Goal: Information Seeking & Learning: Learn about a topic

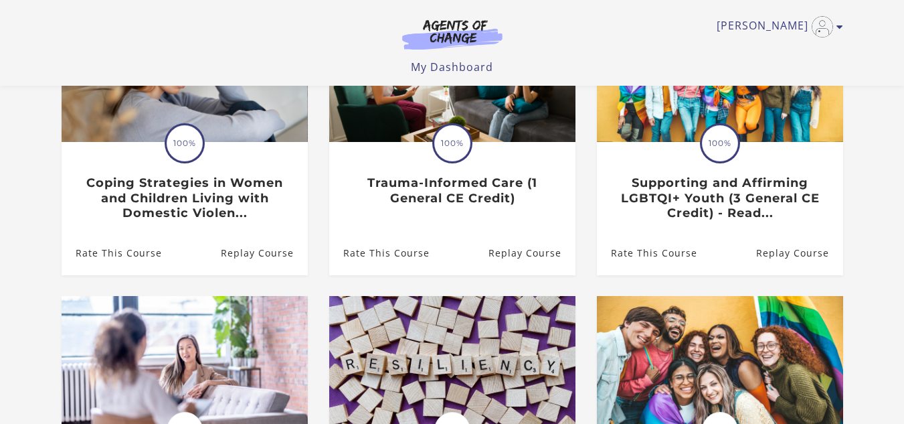
scroll to position [201, 0]
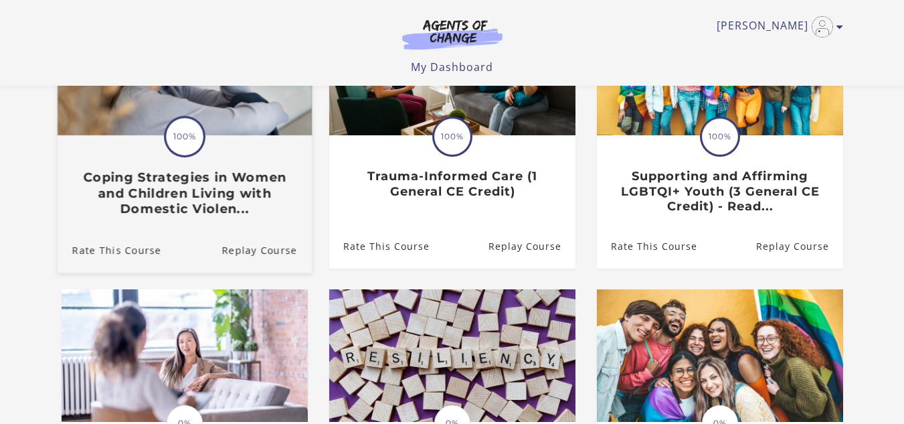
click at [192, 178] on h3 "Coping Strategies in Women and Children Living with Domestic Violen..." at bounding box center [184, 192] width 225 height 47
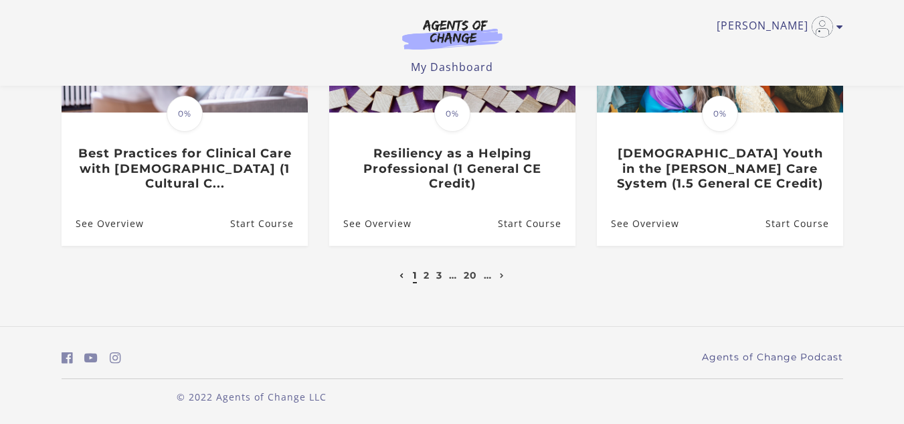
scroll to position [517, 0]
click at [425, 280] on link "2" at bounding box center [427, 275] width 6 height 12
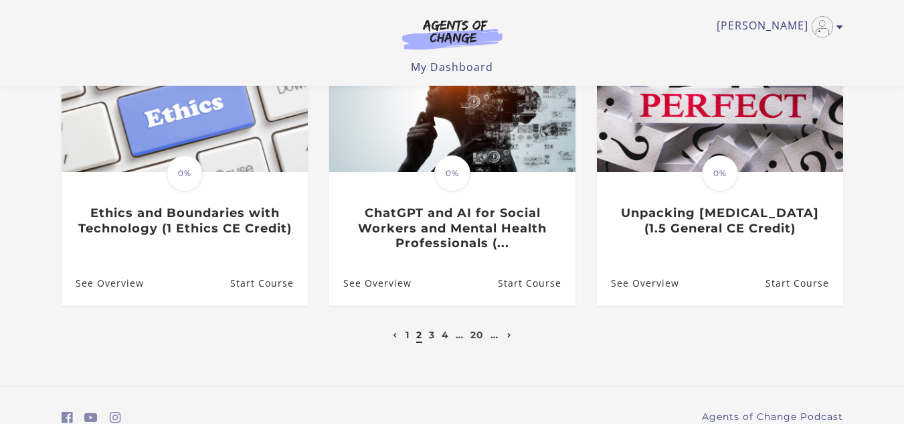
scroll to position [462, 0]
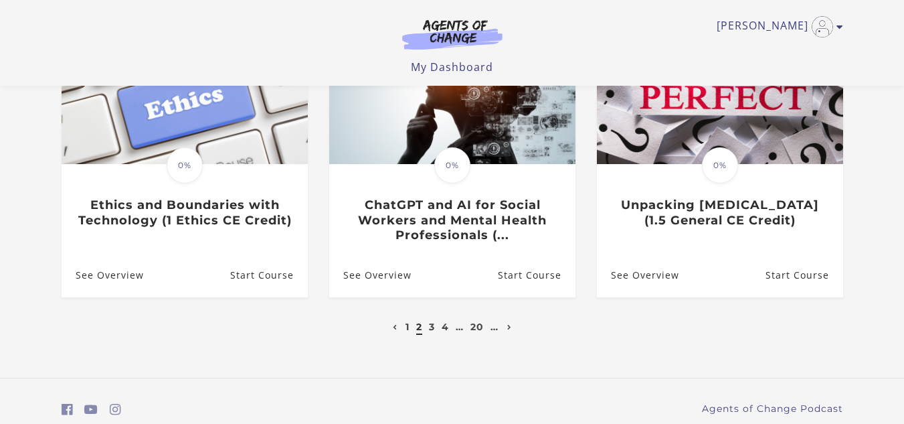
drag, startPoint x: 907, startPoint y: 106, endPoint x: 913, endPoint y: 303, distance: 196.8
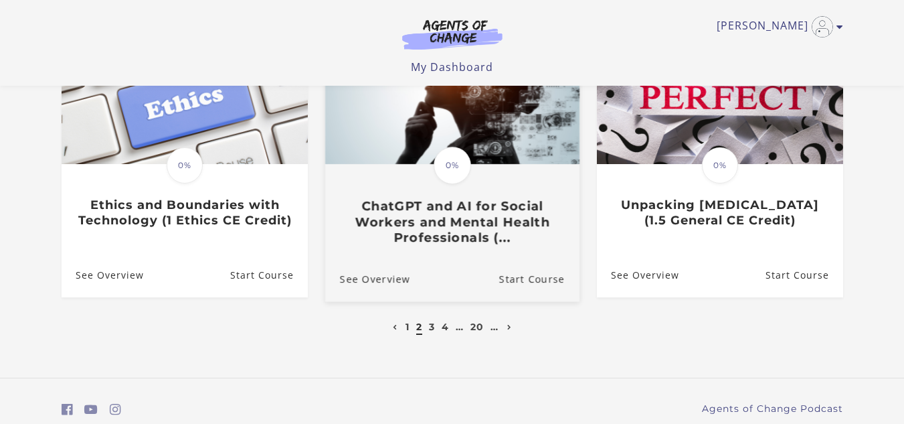
click at [403, 214] on h3 "ChatGPT and AI for Social Workers and Mental Health Professionals (..." at bounding box center [451, 222] width 225 height 47
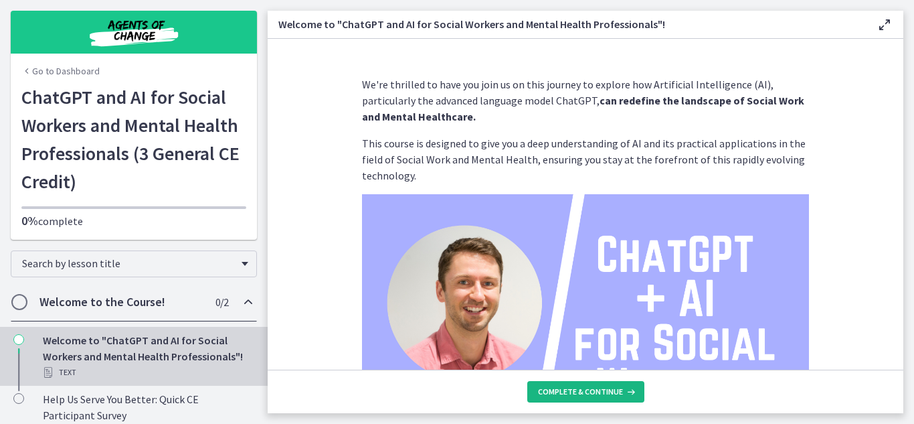
click at [555, 391] on span "Complete & continue" at bounding box center [580, 391] width 85 height 11
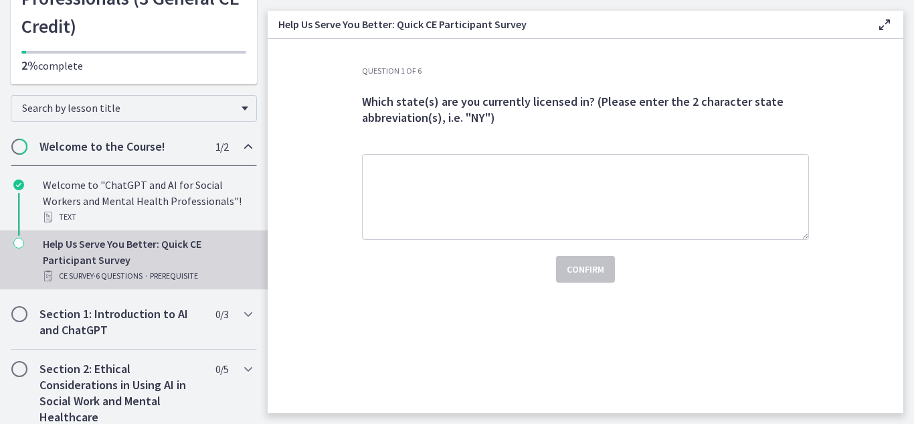
scroll to position [167, 0]
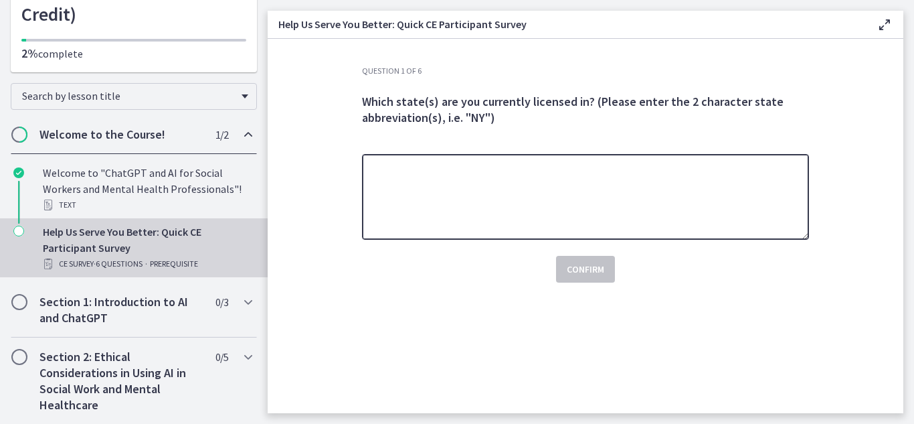
click at [388, 175] on textarea at bounding box center [585, 197] width 447 height 86
type textarea "*"
type textarea "**"
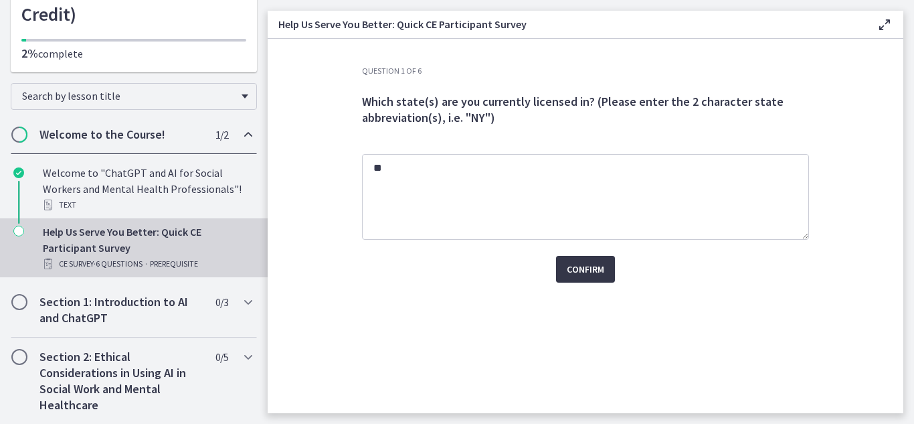
click at [586, 275] on span "Confirm" at bounding box center [585, 269] width 37 height 16
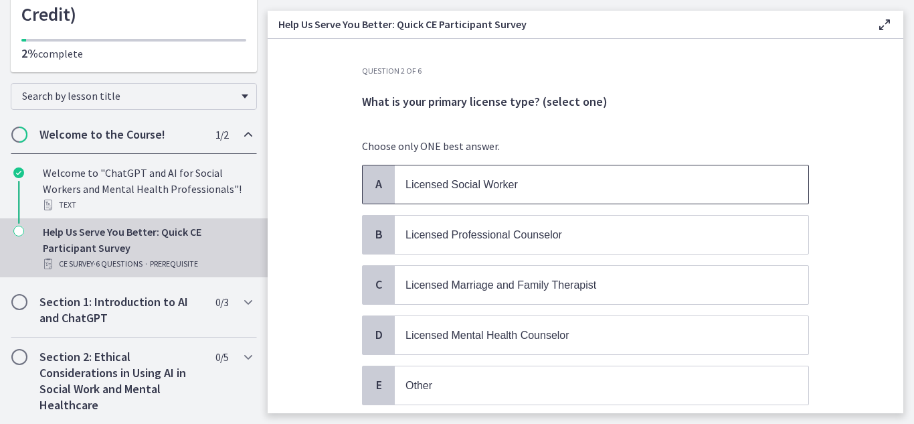
click at [434, 189] on span "Licensed Social Worker" at bounding box center [461, 184] width 112 height 11
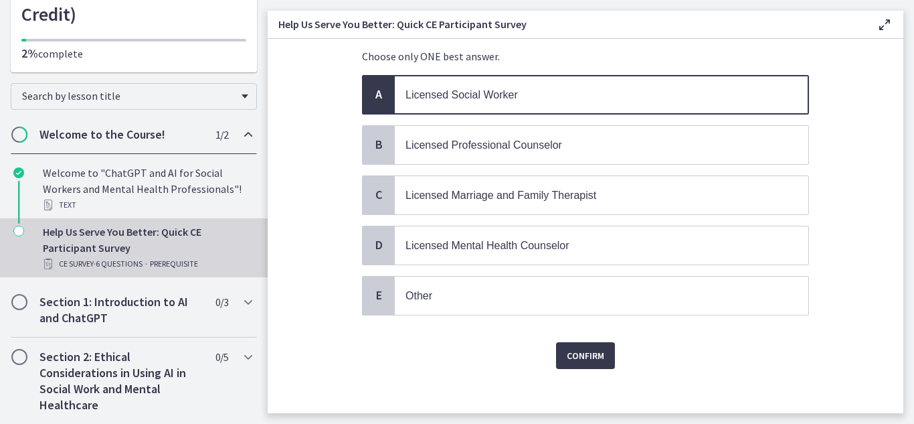
scroll to position [99, 0]
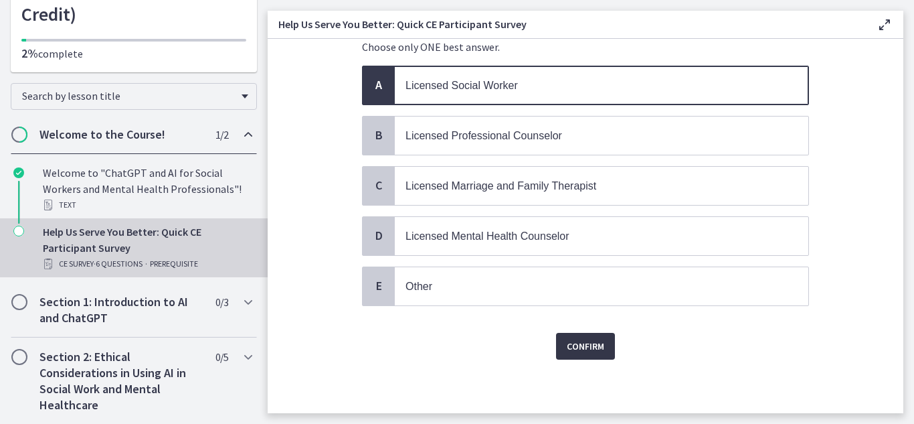
click at [575, 355] on button "Confirm" at bounding box center [585, 346] width 59 height 27
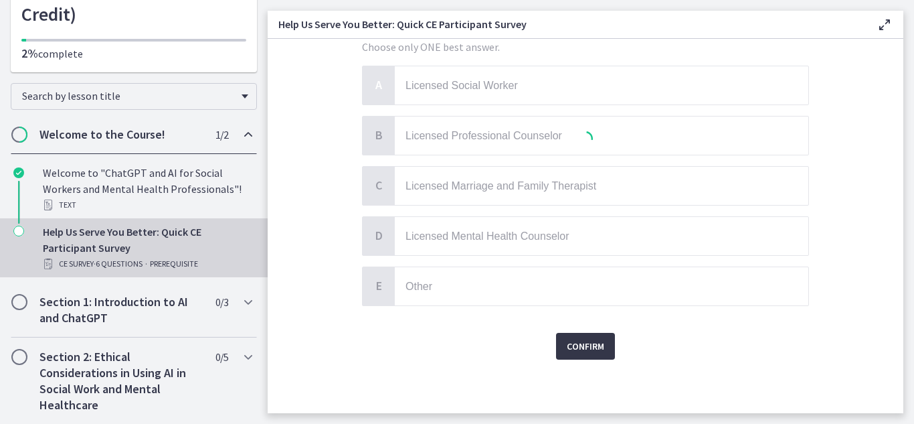
scroll to position [0, 0]
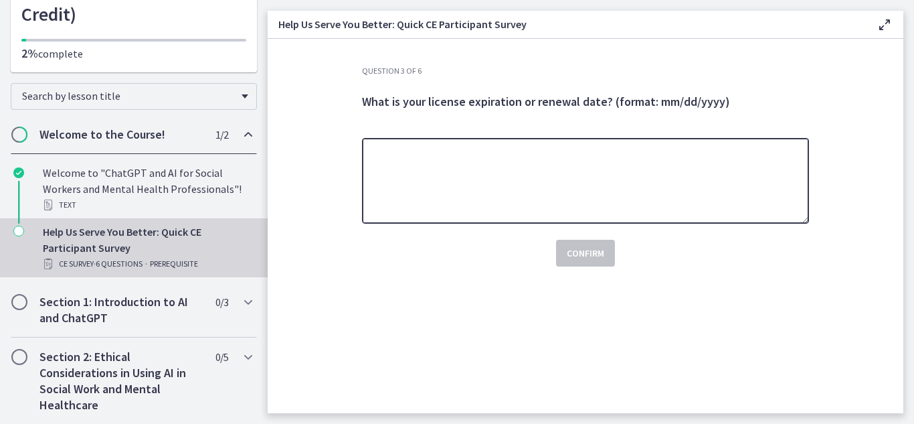
click at [474, 172] on textarea at bounding box center [585, 181] width 447 height 86
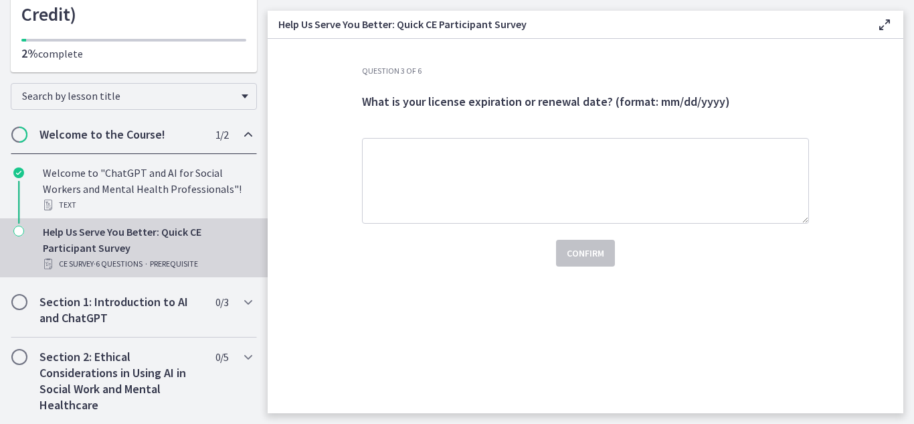
click at [688, 102] on span "What is your license expiration or renewal date? (format: mm/dd/yyyy)" at bounding box center [546, 101] width 368 height 15
click at [689, 100] on span "What is your license expiration or renewal date? (format: mm/dd/yyyy)" at bounding box center [546, 101] width 368 height 15
click at [685, 103] on span "What is your license expiration or renewal date? (format: mm/dd/yyyy)" at bounding box center [546, 101] width 368 height 15
click at [672, 100] on span "What is your license expiration or renewal date? (format: mm/dd/yyyy)" at bounding box center [546, 101] width 368 height 15
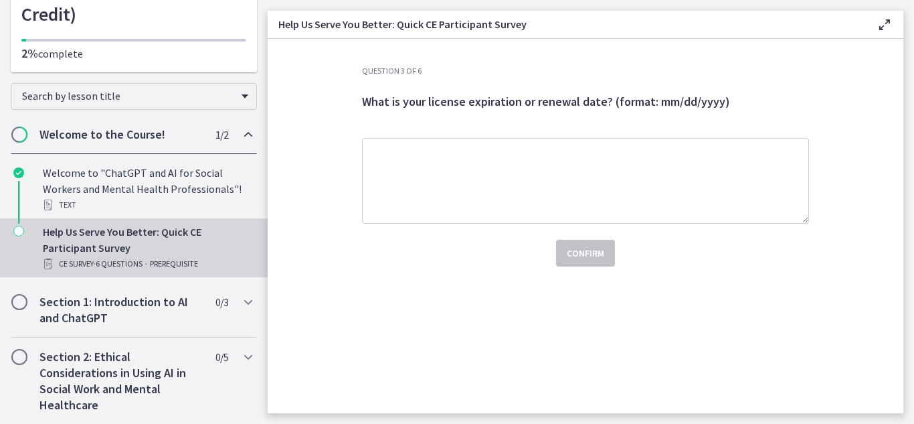
click at [666, 102] on span "What is your license expiration or renewal date? (format: mm/dd/yyyy)" at bounding box center [546, 101] width 368 height 15
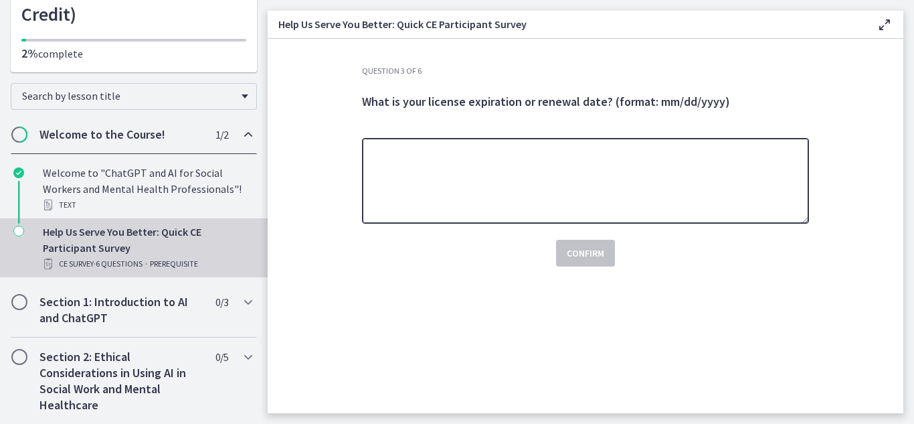
click at [622, 156] on textarea at bounding box center [585, 181] width 447 height 86
click at [400, 185] on textarea at bounding box center [585, 181] width 447 height 86
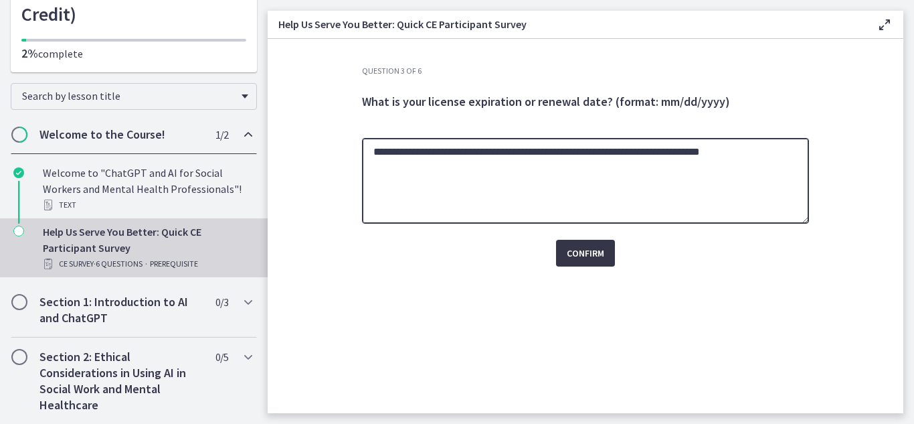
type textarea "**********"
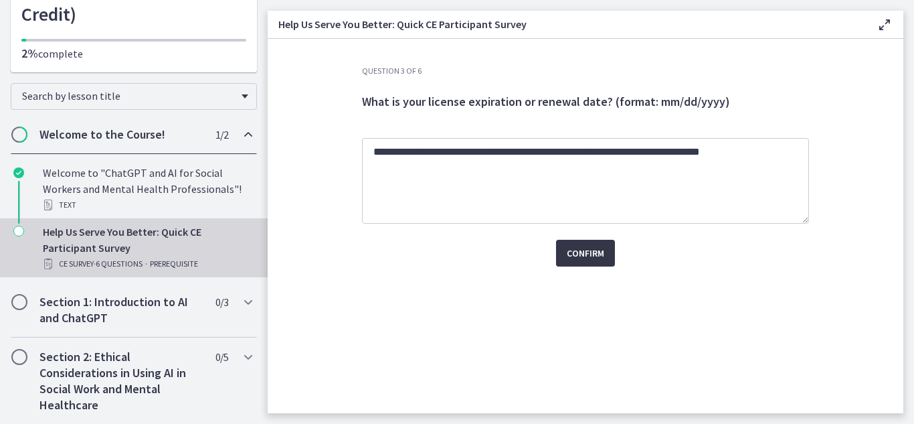
click at [580, 258] on span "Confirm" at bounding box center [585, 253] width 37 height 16
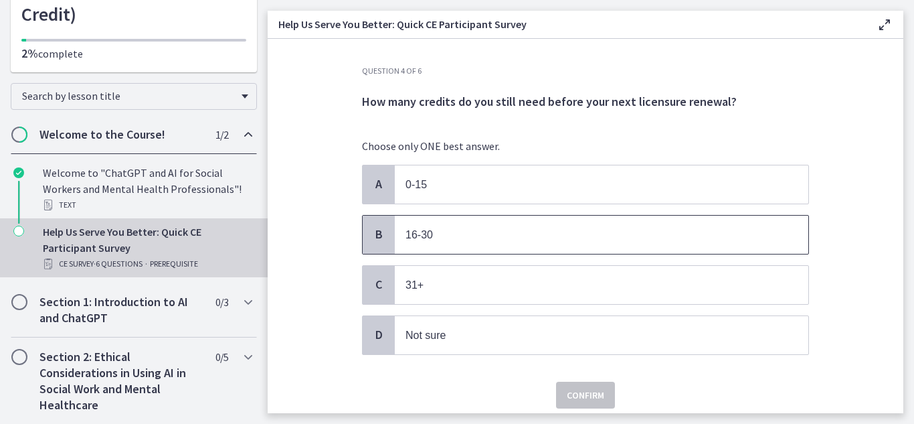
click at [399, 231] on span "16-30" at bounding box center [601, 234] width 413 height 38
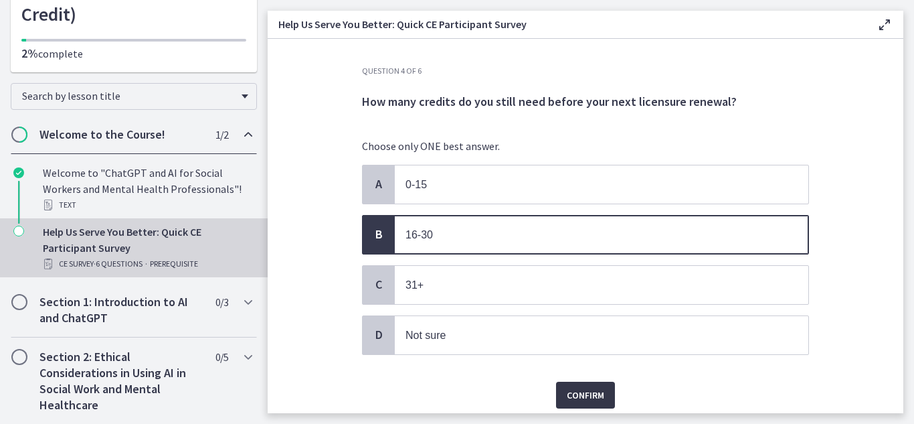
click at [567, 398] on span "Confirm" at bounding box center [585, 395] width 37 height 16
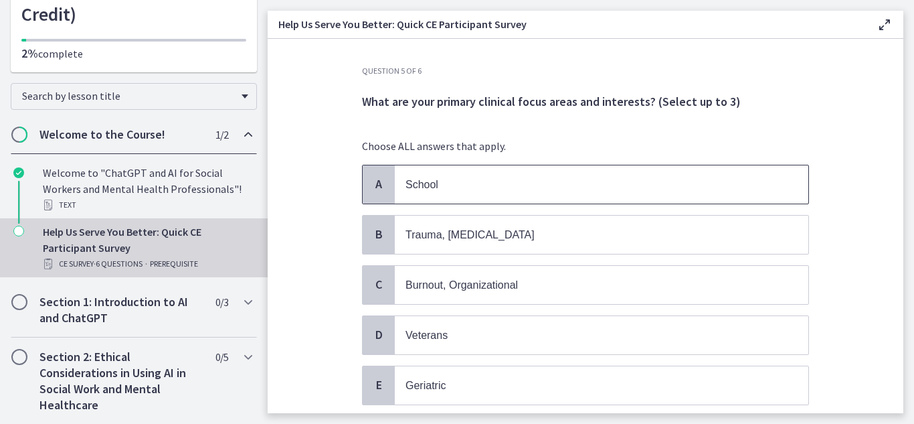
click at [425, 185] on span "School" at bounding box center [421, 184] width 33 height 11
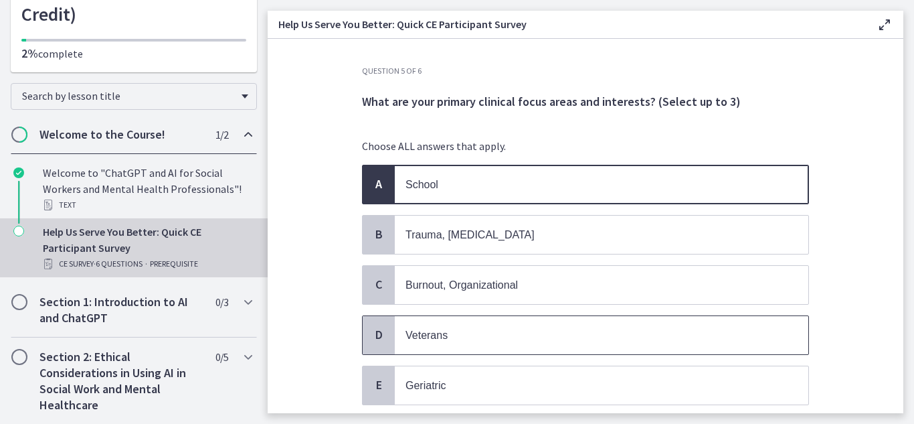
click at [442, 336] on p "Veterans" at bounding box center [587, 335] width 365 height 17
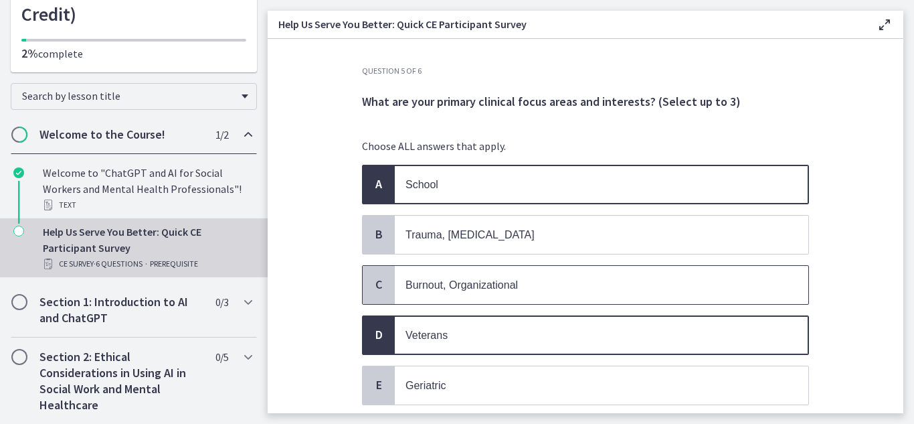
click at [409, 276] on span "Burnout, Organizational" at bounding box center [601, 285] width 413 height 38
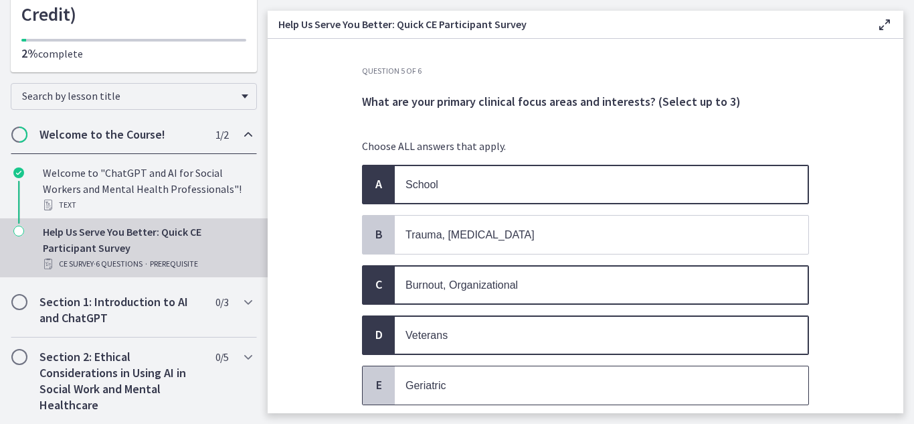
click at [363, 389] on div "E" at bounding box center [379, 385] width 32 height 38
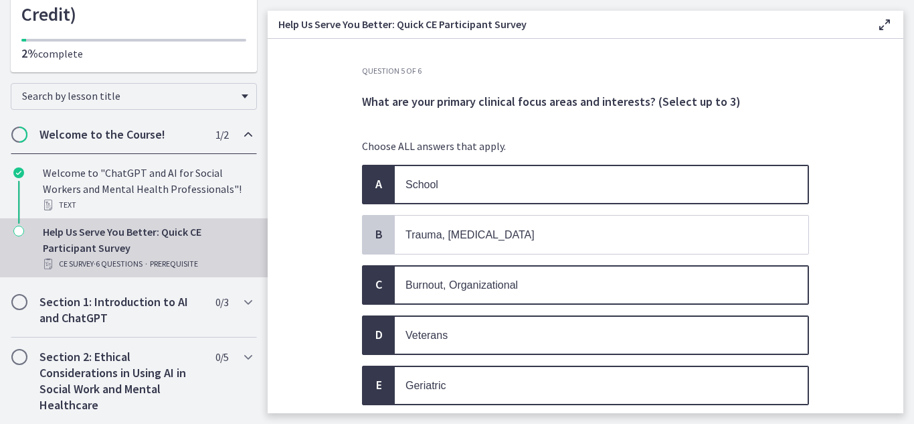
click at [375, 335] on span "D" at bounding box center [379, 335] width 16 height 16
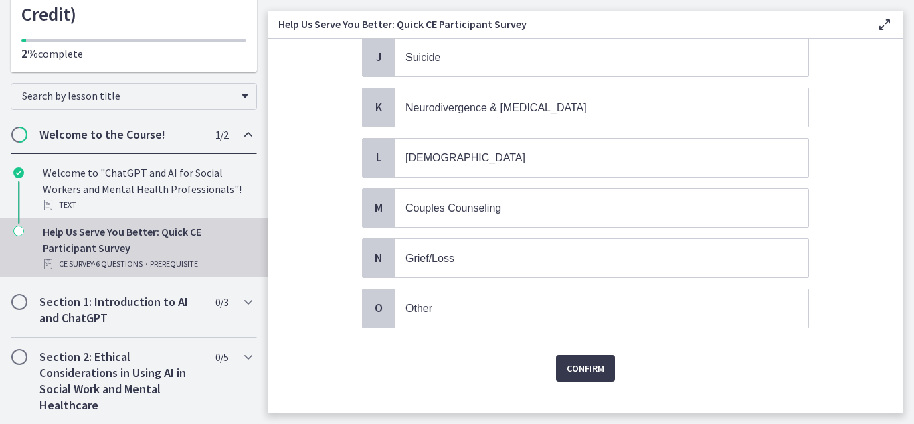
scroll to position [601, 0]
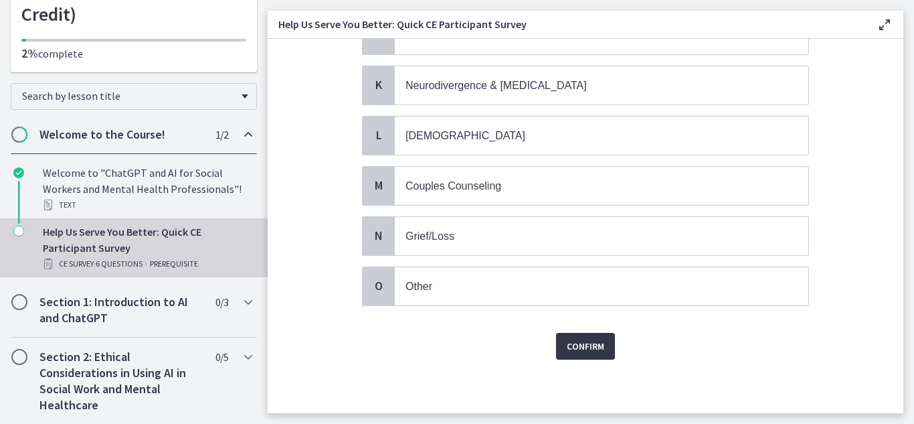
click at [579, 345] on span "Confirm" at bounding box center [585, 346] width 37 height 16
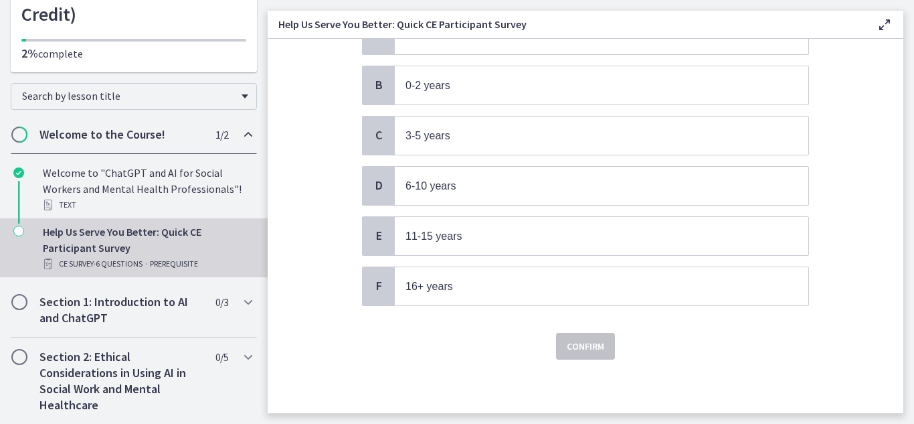
scroll to position [0, 0]
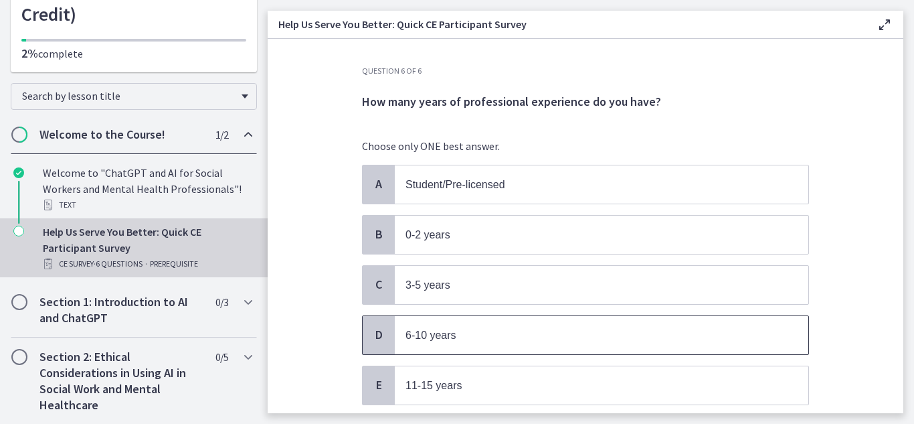
click at [442, 335] on span "6-10 years" at bounding box center [430, 334] width 51 height 11
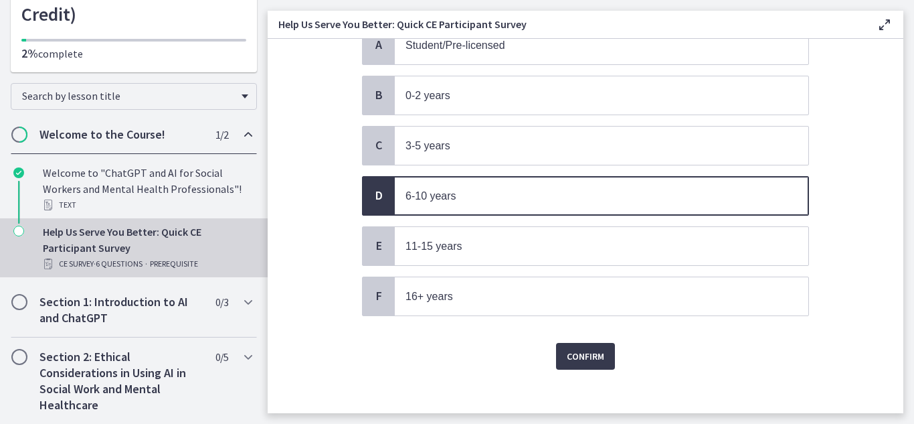
scroll to position [149, 0]
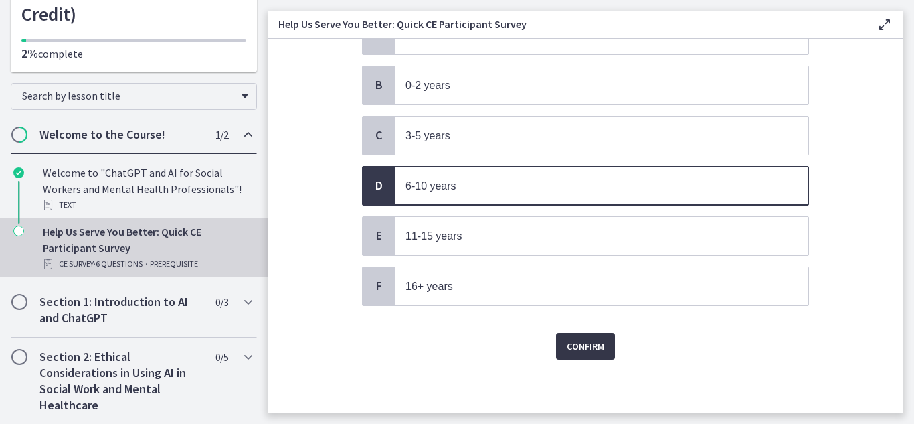
click at [590, 348] on span "Confirm" at bounding box center [585, 346] width 37 height 16
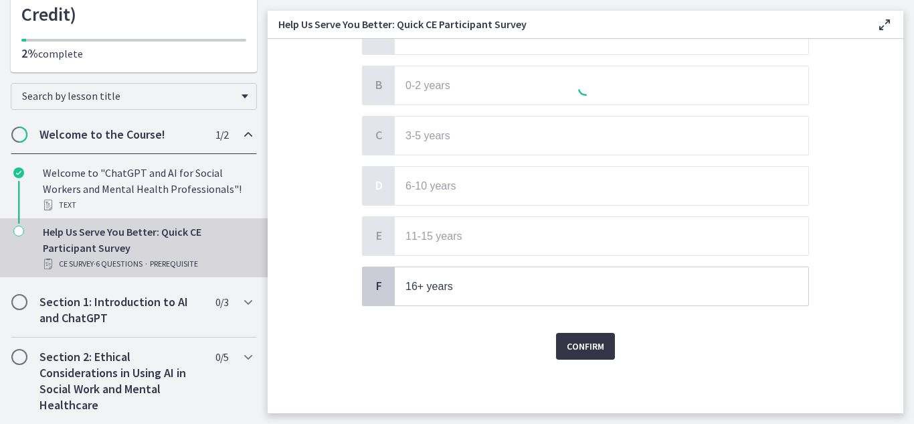
scroll to position [0, 0]
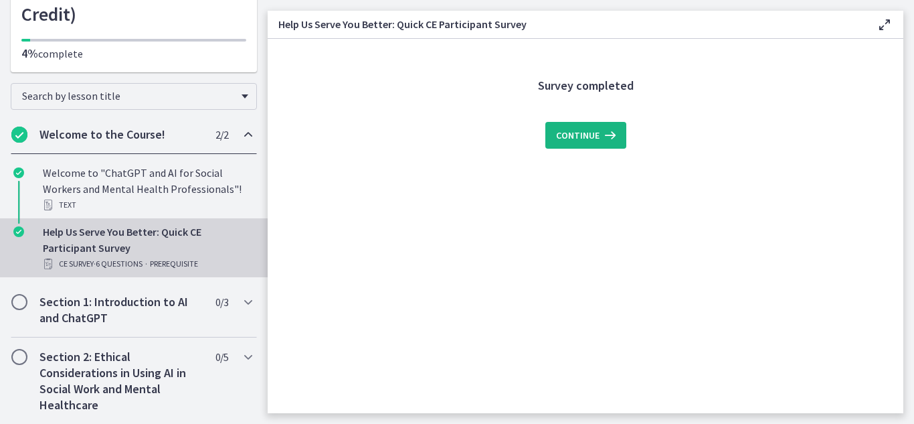
click at [595, 134] on span "Continue" at bounding box center [577, 135] width 43 height 16
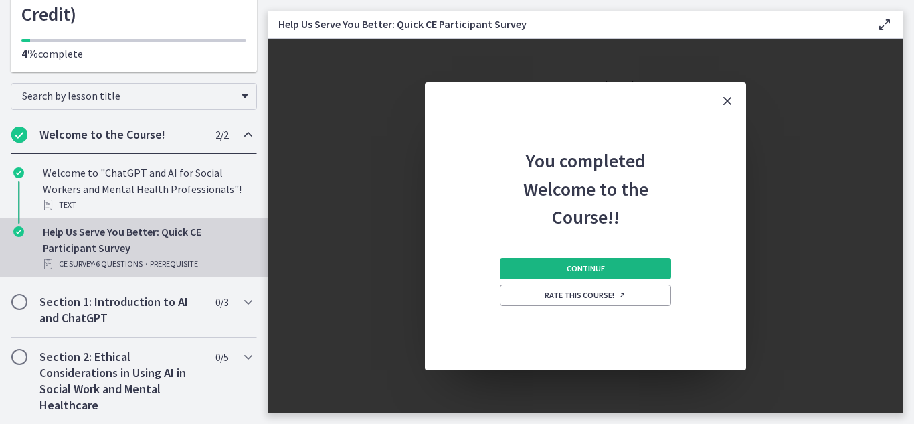
click at [585, 265] on span "Continue" at bounding box center [586, 268] width 38 height 11
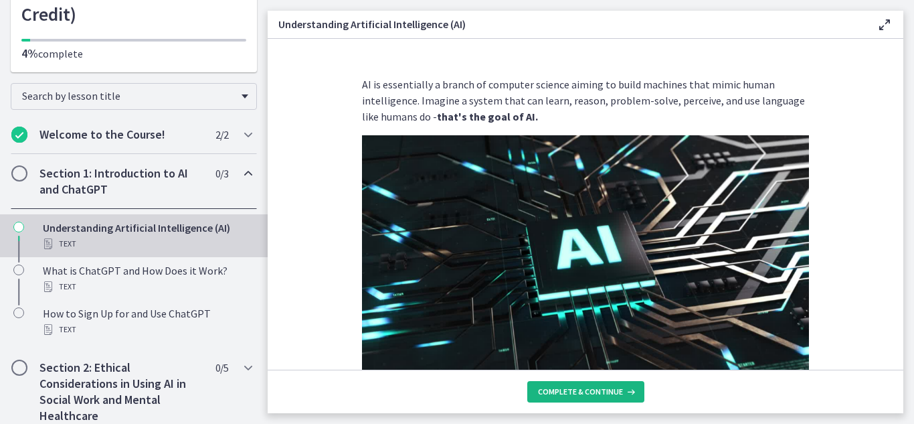
click at [608, 396] on span "Complete & continue" at bounding box center [580, 391] width 85 height 11
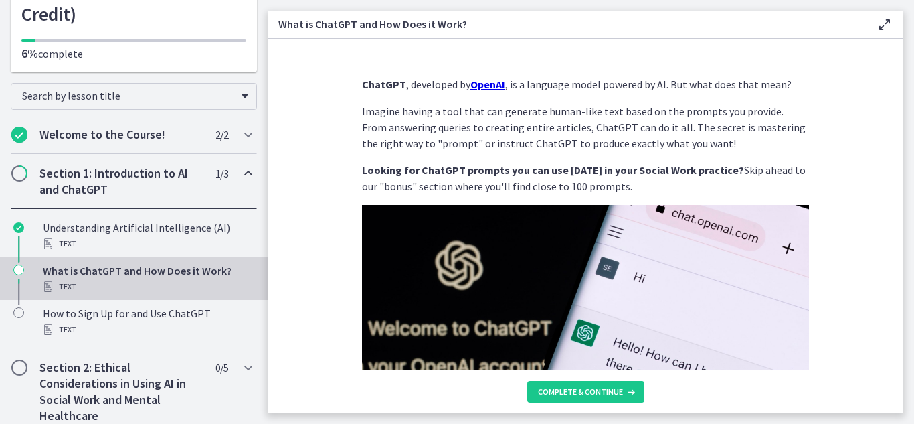
click at [474, 86] on strong "OpenAI" at bounding box center [487, 84] width 35 height 13
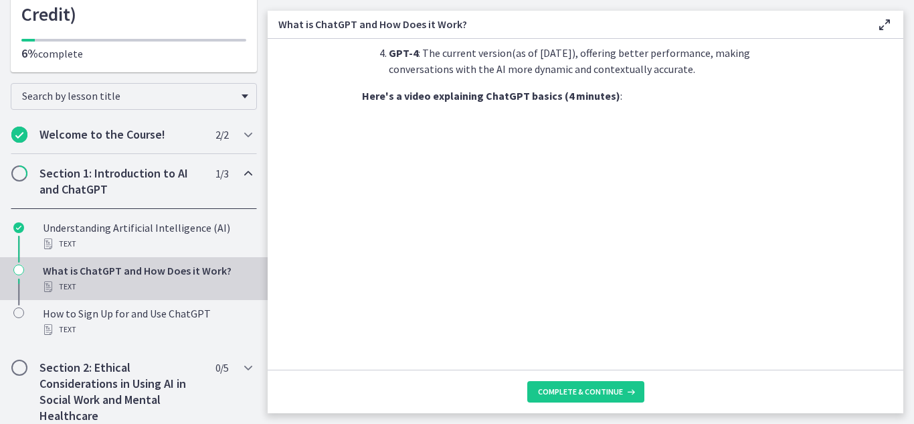
scroll to position [668, 0]
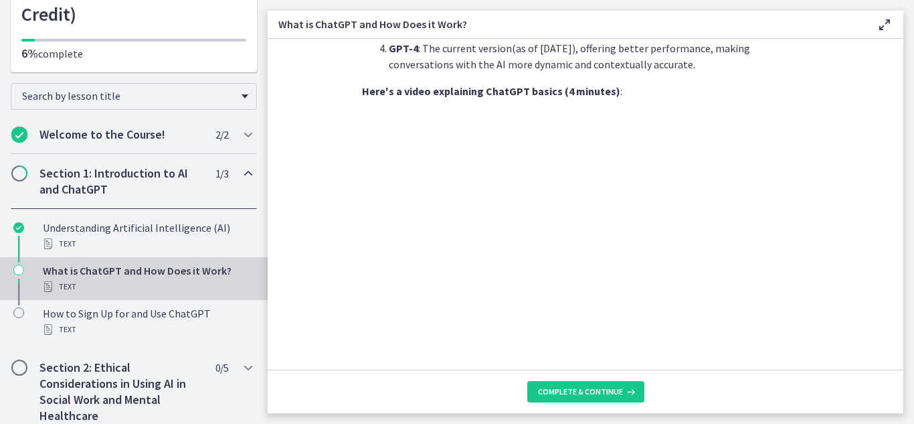
click at [18, 265] on icon "Chapters" at bounding box center [18, 269] width 11 height 11
click at [66, 272] on div "What is ChatGPT and How Does it Work? Text" at bounding box center [147, 278] width 209 height 32
click at [625, 388] on icon at bounding box center [629, 391] width 13 height 11
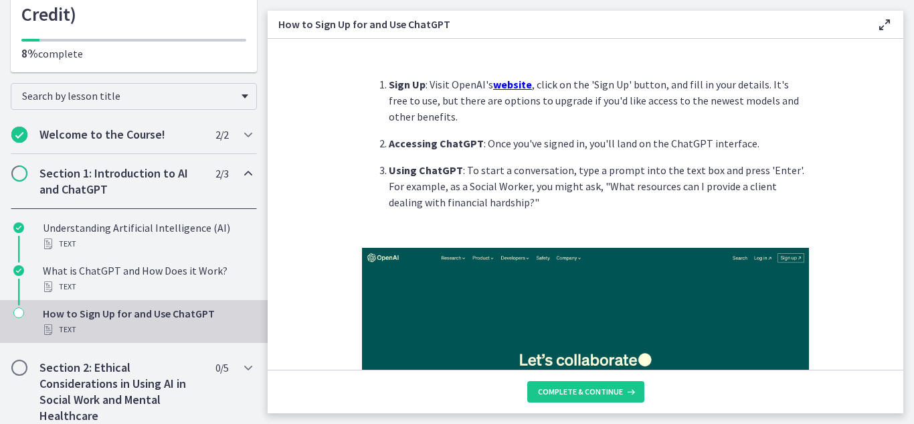
click at [508, 82] on u "website" at bounding box center [512, 84] width 39 height 13
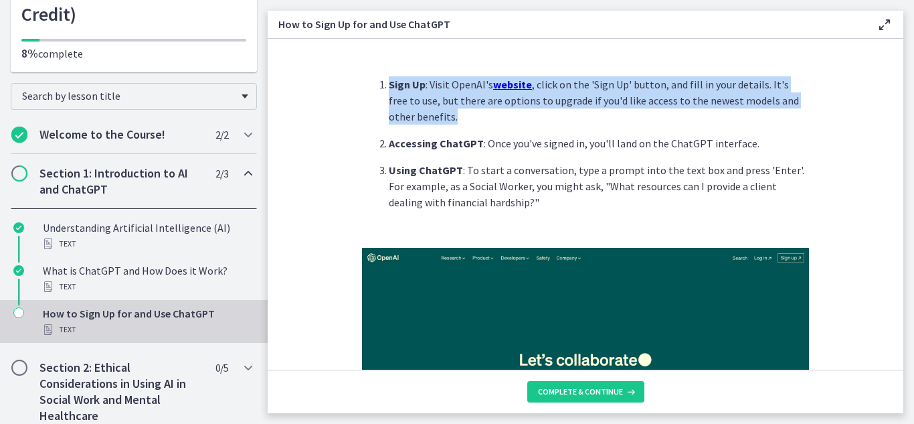
drag, startPoint x: 903, startPoint y: 114, endPoint x: 902, endPoint y: 138, distance: 24.8
click at [902, 138] on main "How to Sign Up for and Use ChatGPT Enable fullscreen Sign Up : Visit OpenAI's w…" at bounding box center [591, 212] width 646 height 424
click at [563, 397] on button "Complete & continue" at bounding box center [585, 391] width 117 height 21
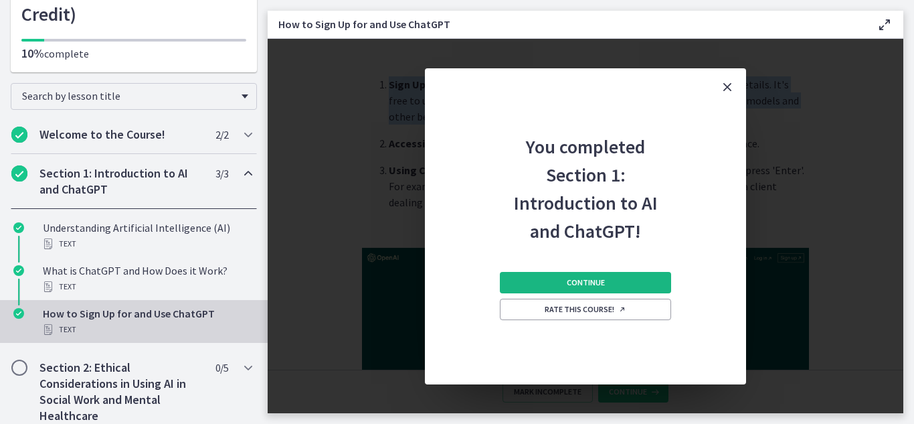
click at [577, 282] on span "Continue" at bounding box center [586, 282] width 38 height 11
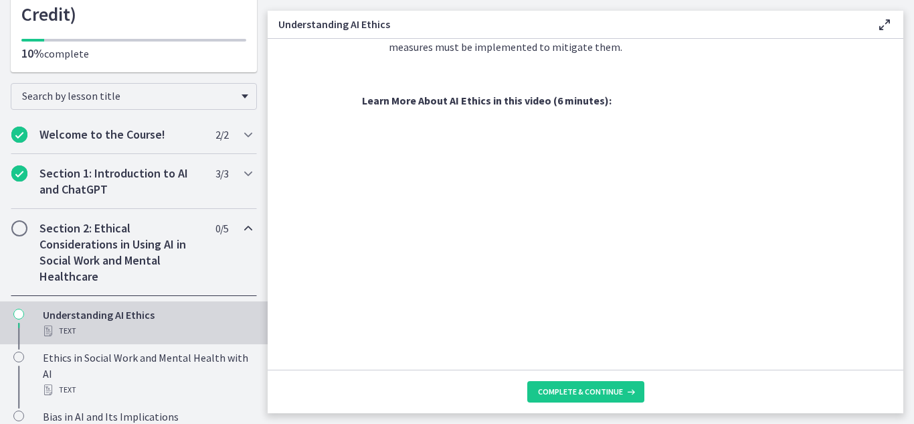
scroll to position [598, 0]
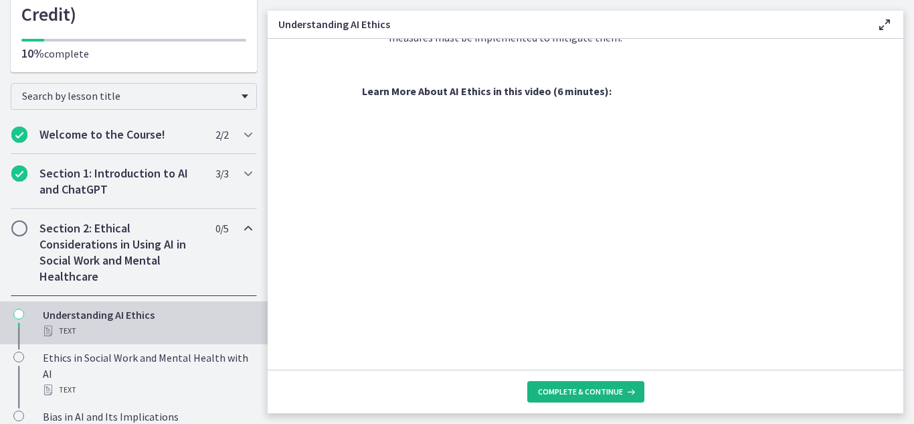
click at [604, 392] on span "Complete & continue" at bounding box center [580, 391] width 85 height 11
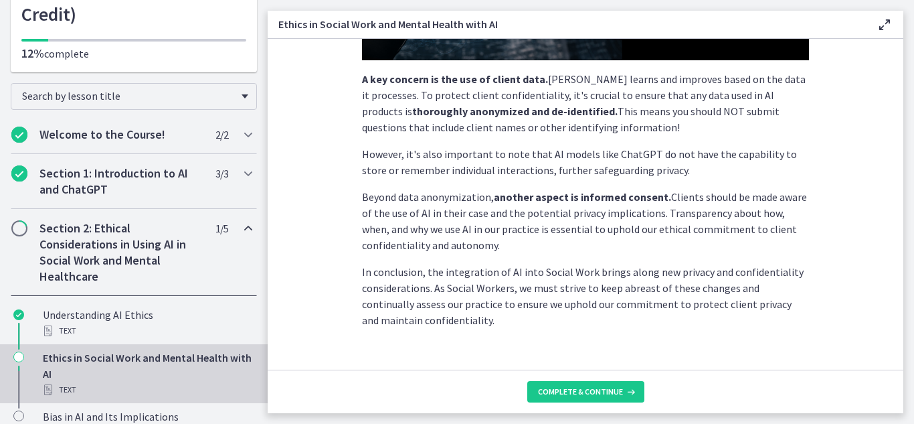
scroll to position [376, 0]
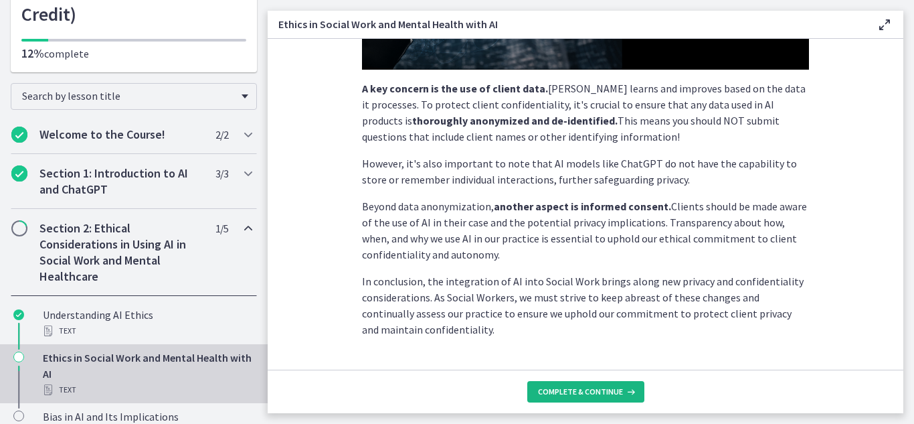
click at [628, 393] on icon at bounding box center [629, 391] width 13 height 11
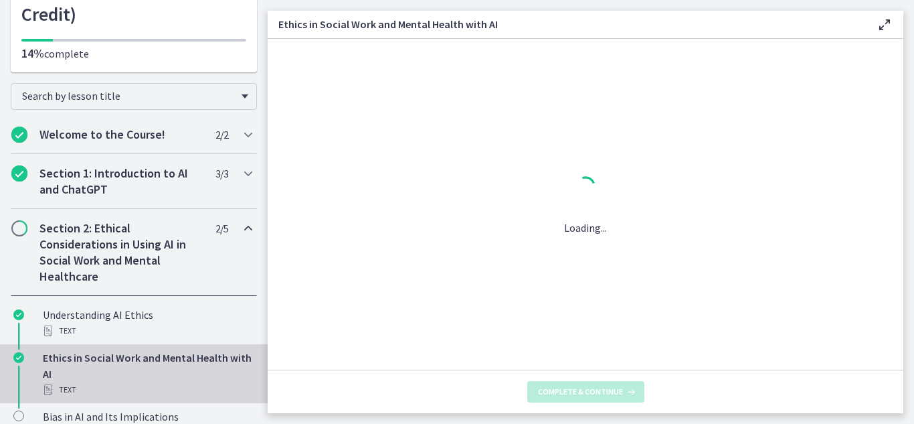
scroll to position [0, 0]
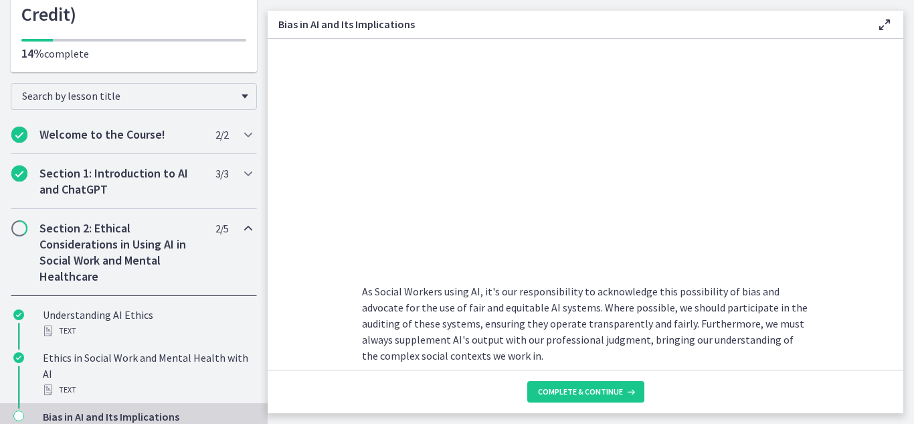
scroll to position [542, 0]
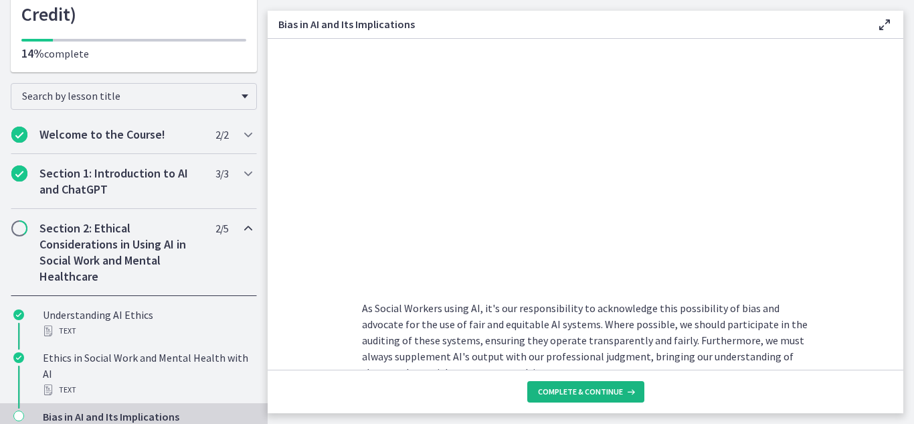
click at [608, 387] on span "Complete & continue" at bounding box center [580, 391] width 85 height 11
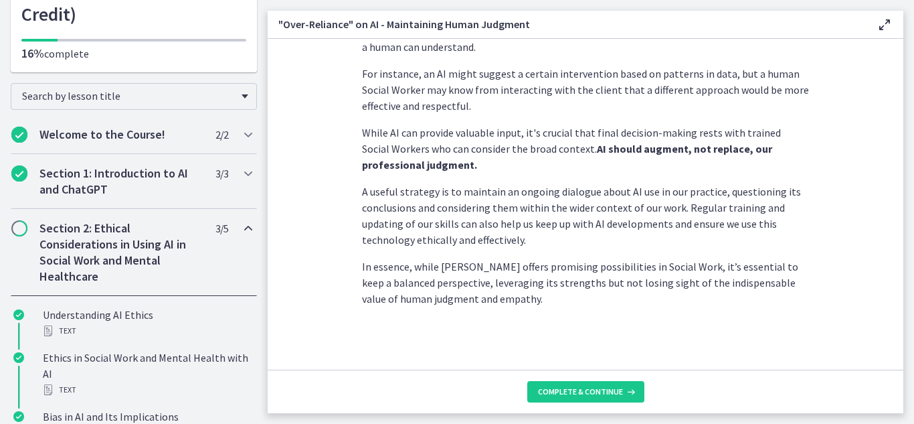
scroll to position [401, 0]
click at [595, 388] on span "Complete & continue" at bounding box center [580, 391] width 85 height 11
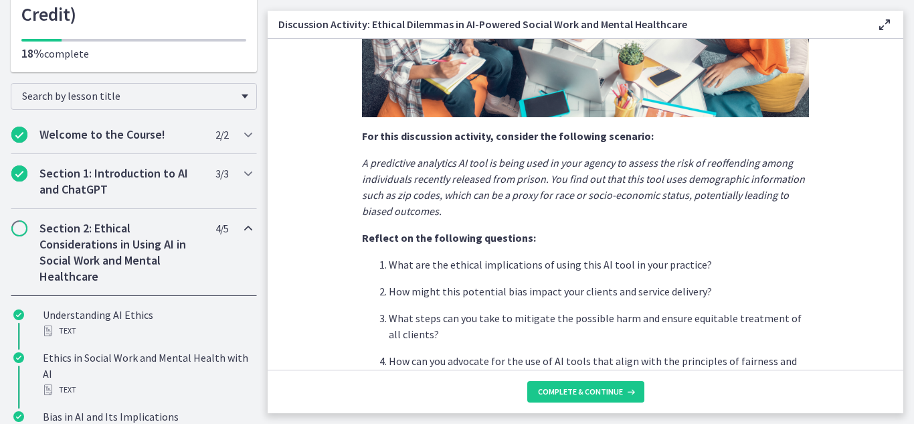
scroll to position [408, 0]
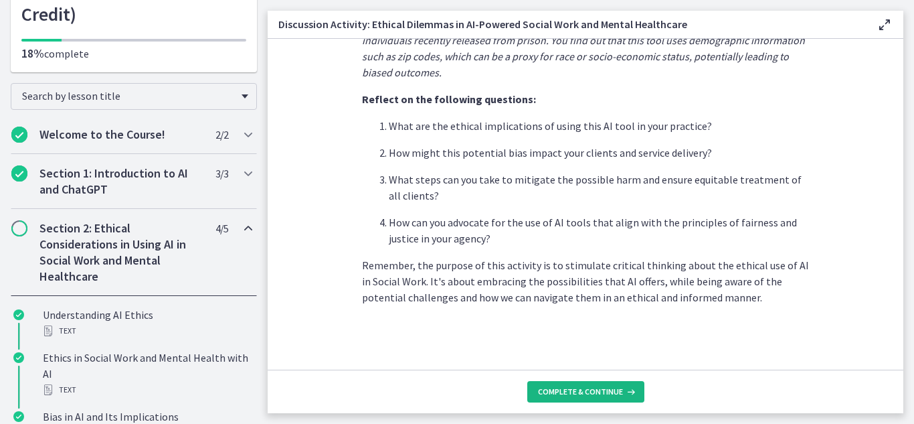
click at [584, 392] on span "Complete & continue" at bounding box center [580, 391] width 85 height 11
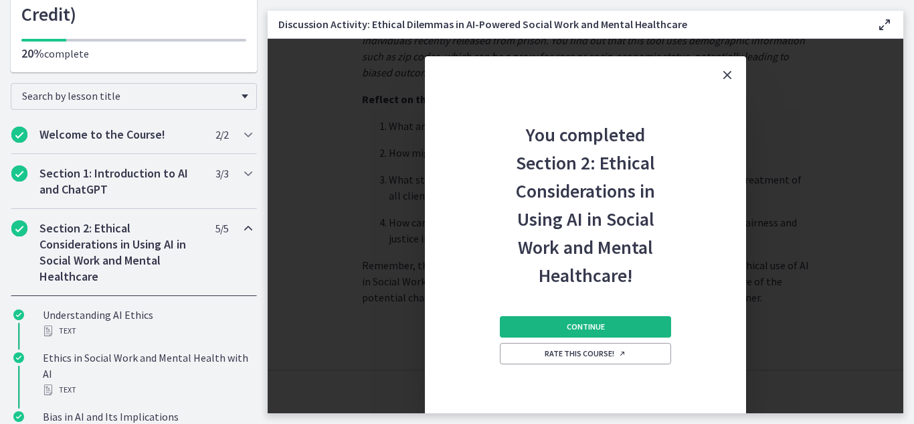
click at [570, 327] on span "Continue" at bounding box center [586, 326] width 38 height 11
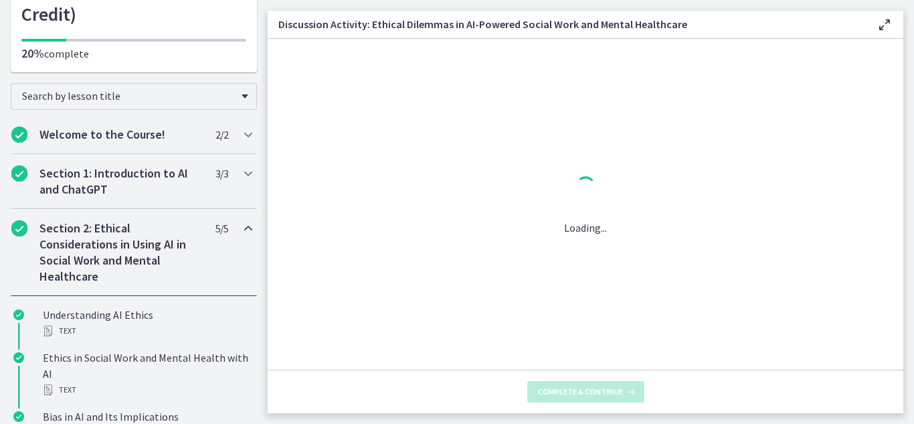
scroll to position [0, 0]
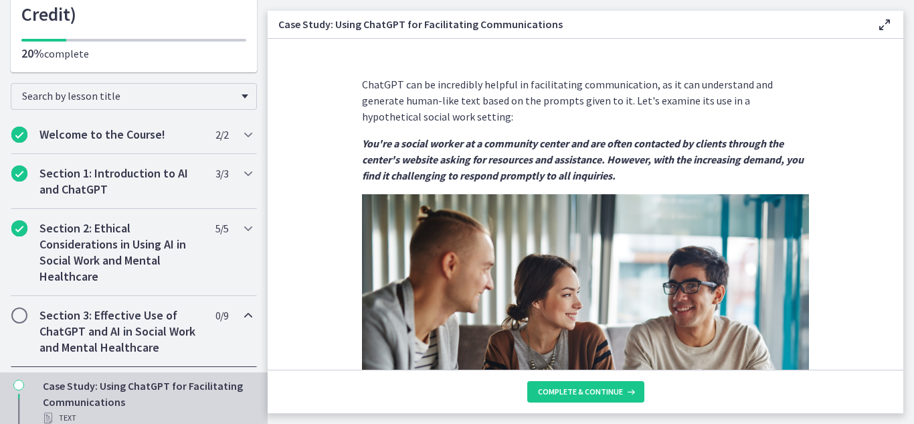
click at [891, 172] on section "ChatGPT can be incredibly helpful in facilitating communication, as it can unde…" at bounding box center [586, 204] width 636 height 331
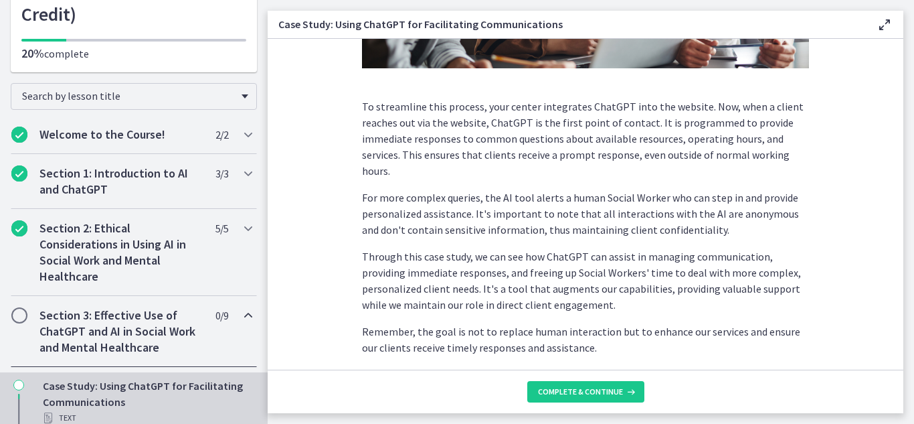
scroll to position [411, 0]
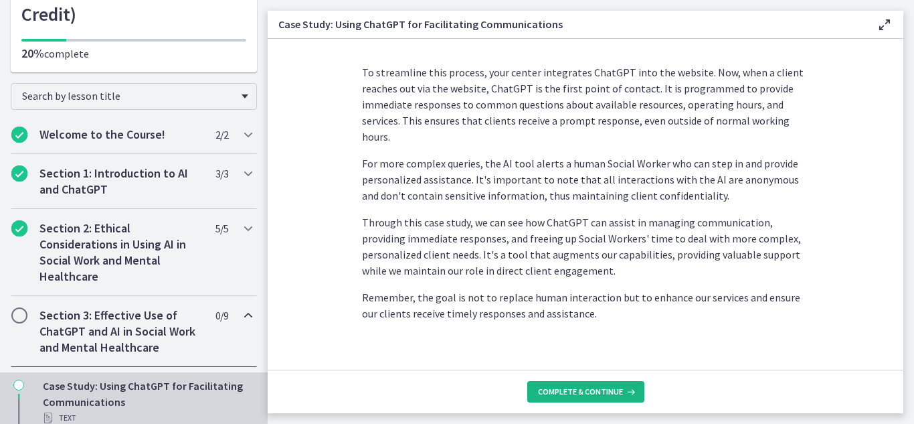
click at [602, 386] on span "Complete & continue" at bounding box center [580, 391] width 85 height 11
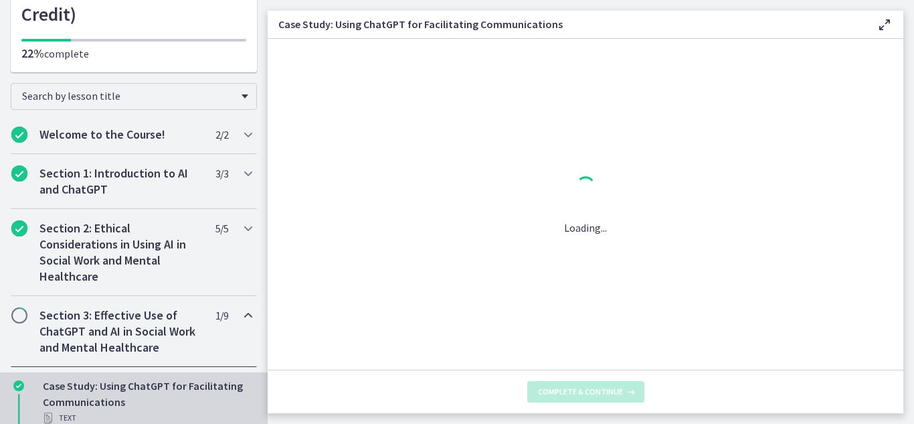
scroll to position [0, 0]
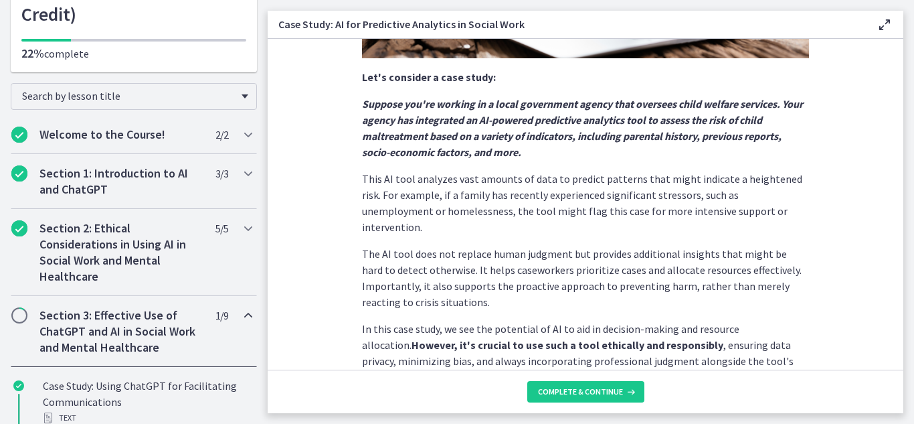
scroll to position [330, 0]
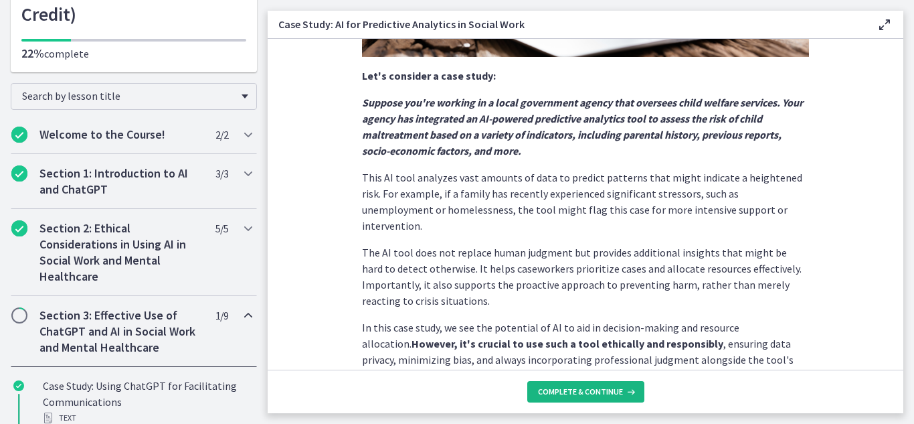
click at [591, 391] on span "Complete & continue" at bounding box center [580, 391] width 85 height 11
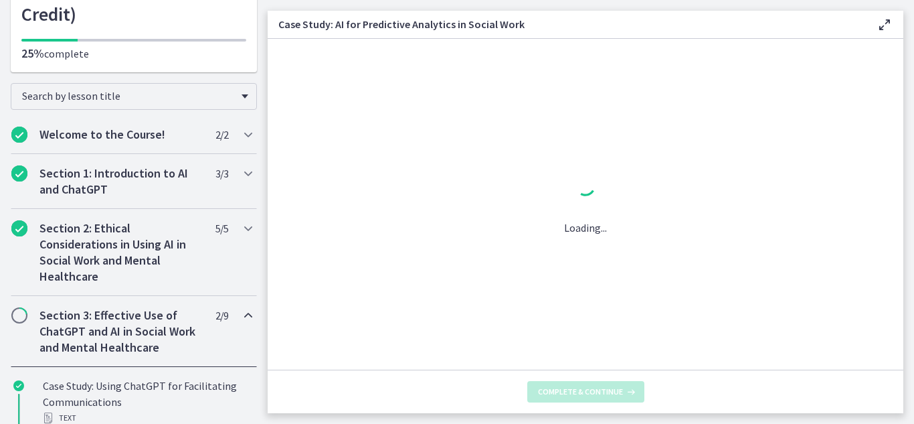
scroll to position [0, 0]
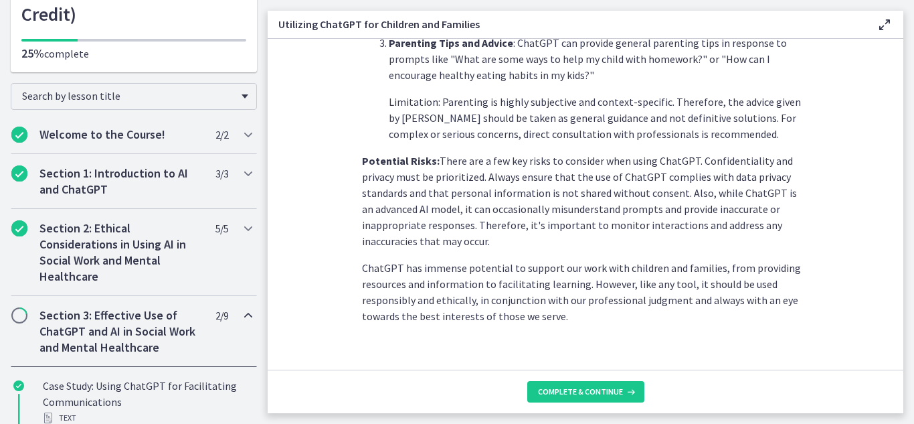
scroll to position [633, 0]
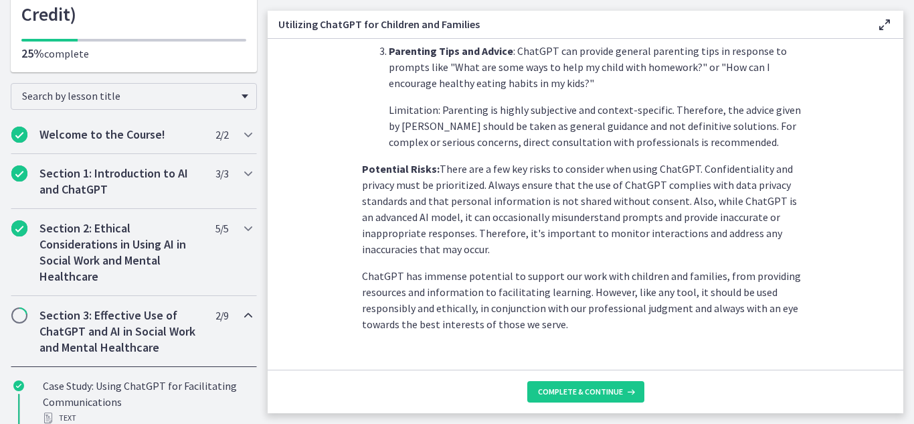
click at [889, 19] on div "Utilizing ChatGPT for Children and Families Enable fullscreen" at bounding box center [586, 25] width 636 height 28
click at [889, 21] on icon at bounding box center [884, 25] width 16 height 16
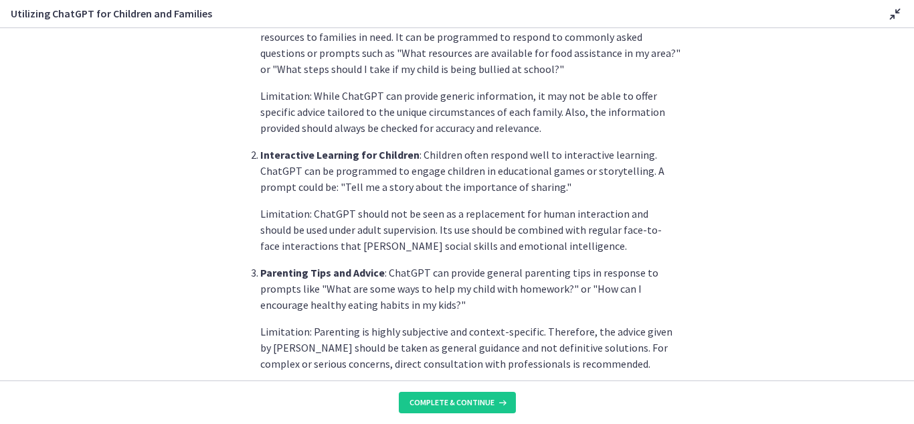
scroll to position [374, 0]
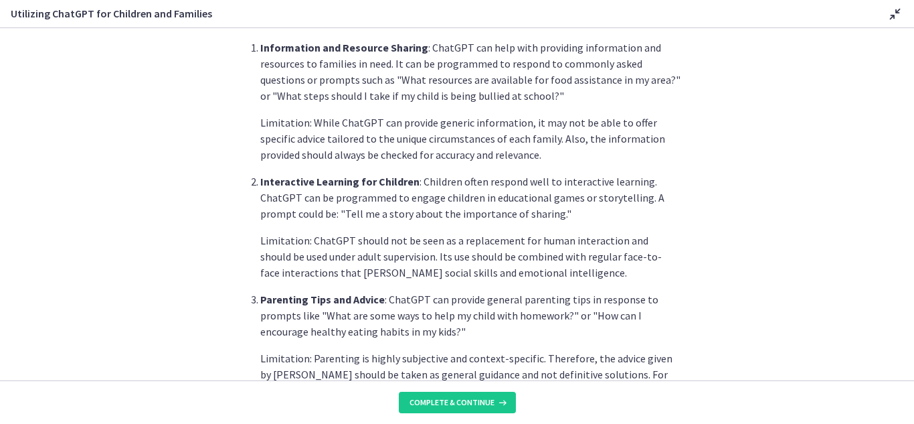
click at [894, 20] on icon at bounding box center [895, 14] width 16 height 16
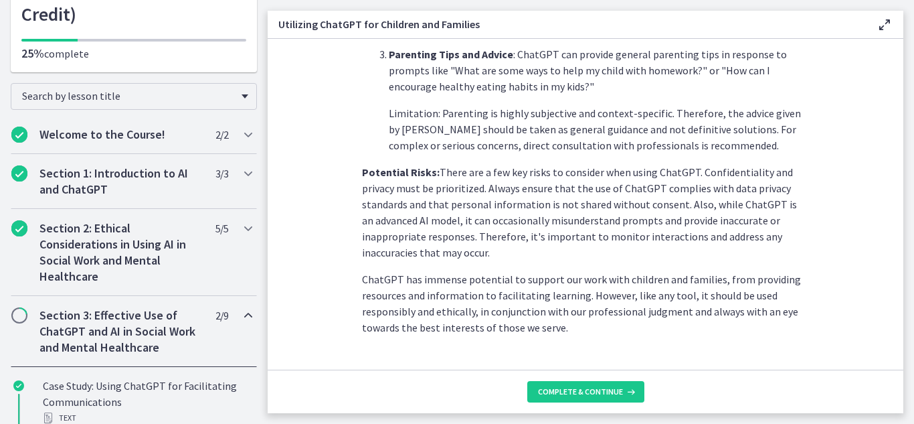
scroll to position [660, 0]
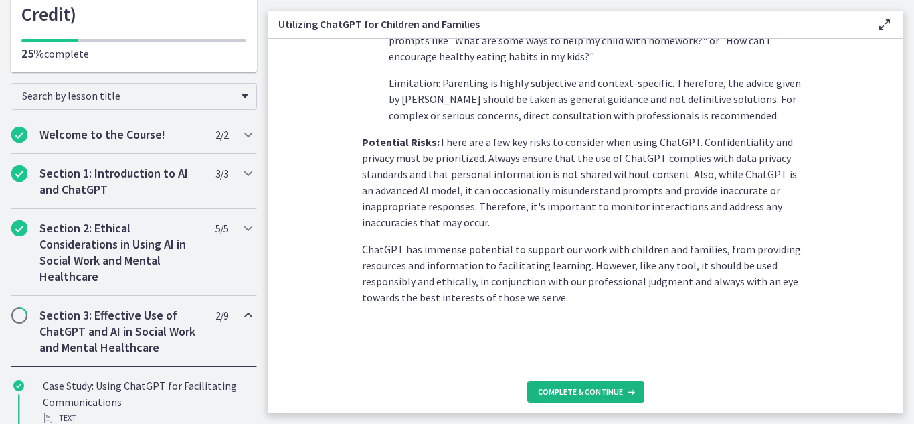
click at [608, 388] on span "Complete & continue" at bounding box center [580, 391] width 85 height 11
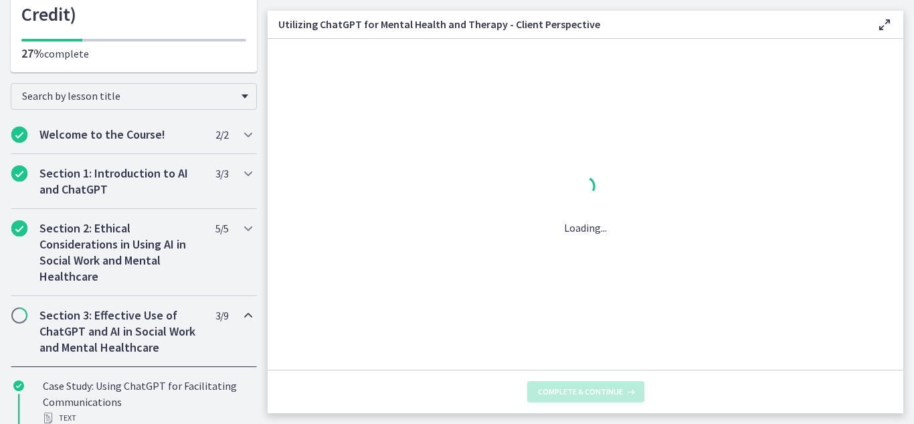
scroll to position [0, 0]
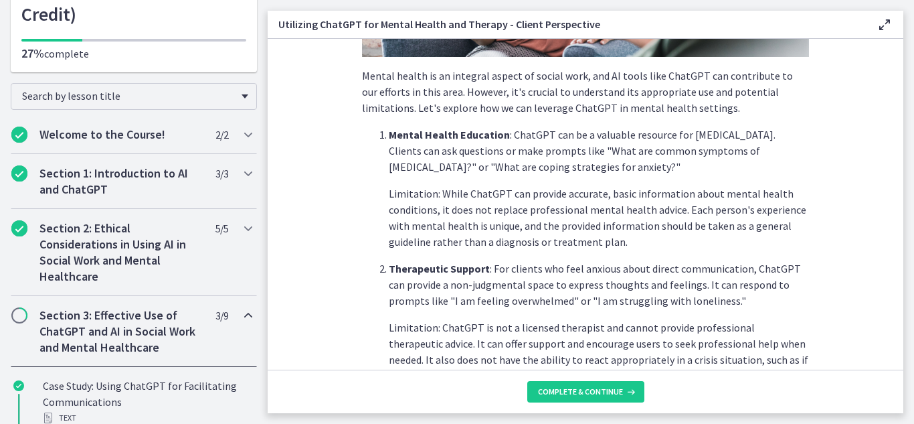
scroll to position [274, 0]
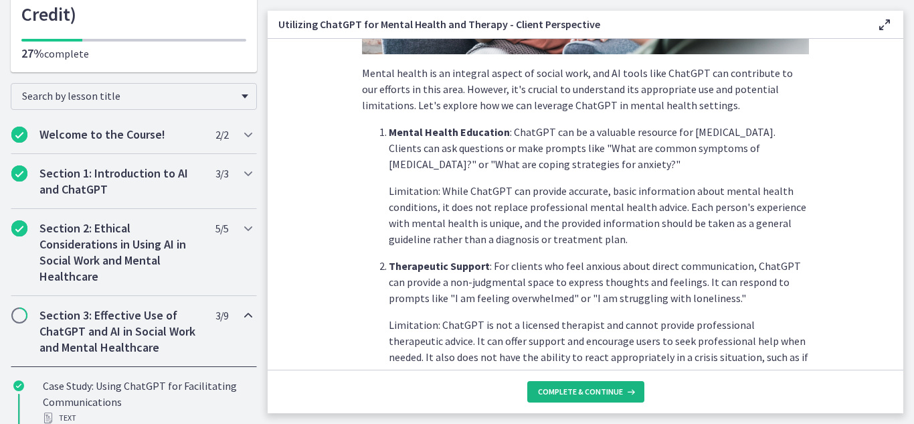
click at [612, 391] on span "Complete & continue" at bounding box center [580, 391] width 85 height 11
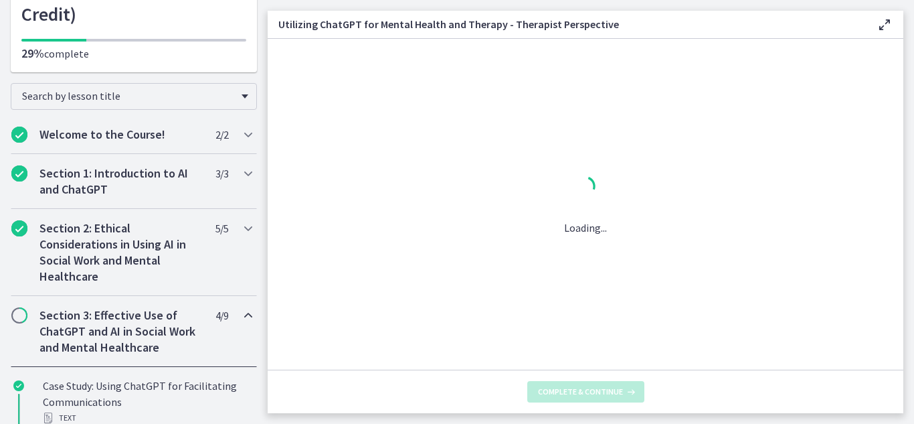
scroll to position [0, 0]
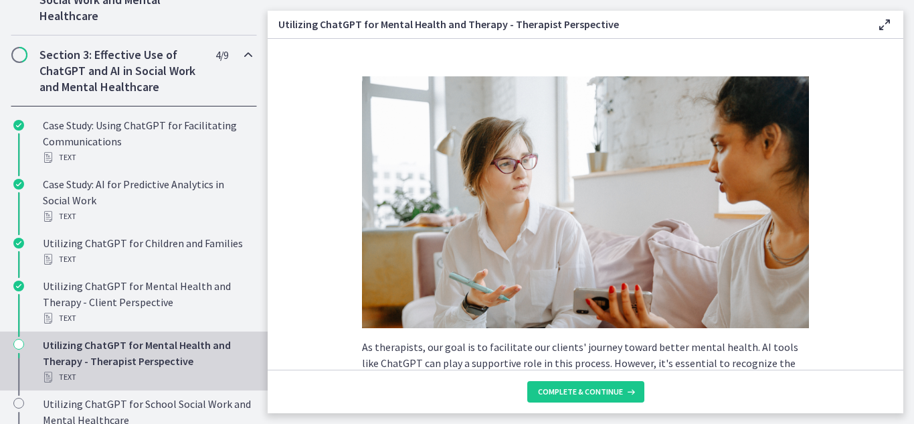
scroll to position [167, 0]
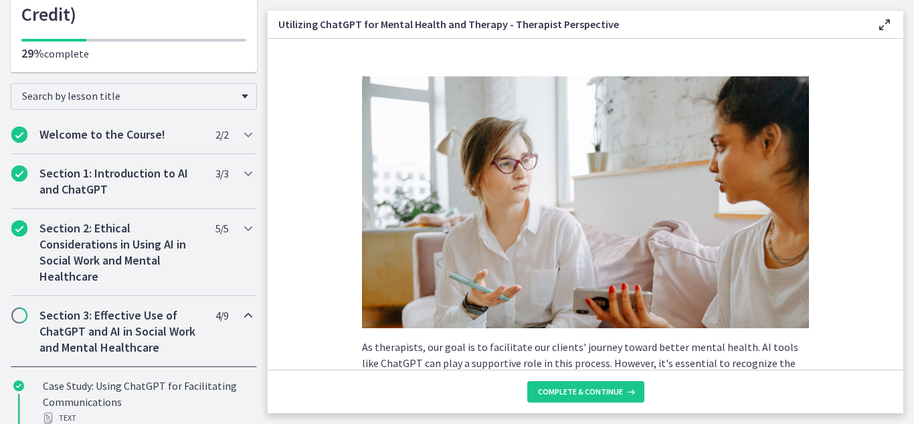
drag, startPoint x: 903, startPoint y: 137, endPoint x: 905, endPoint y: 152, distance: 14.8
click at [905, 152] on main "Utilizing ChatGPT for Mental Health and Therapy - Therapist Perspective Enable …" at bounding box center [591, 212] width 646 height 424
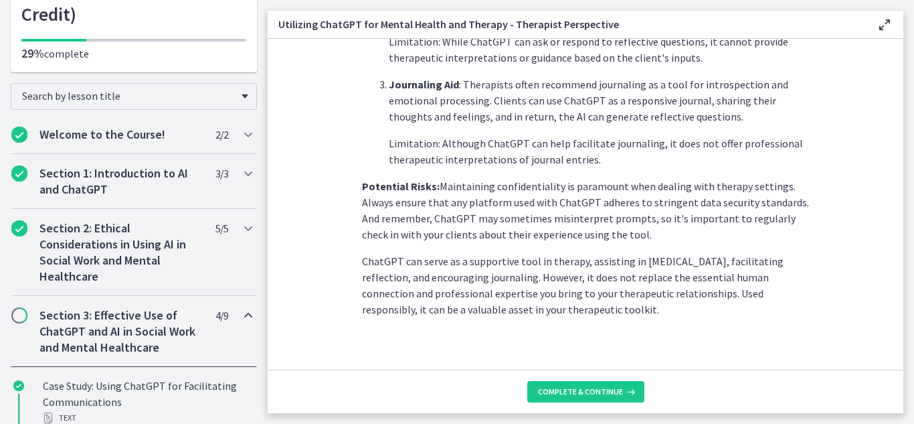
scroll to position [601, 0]
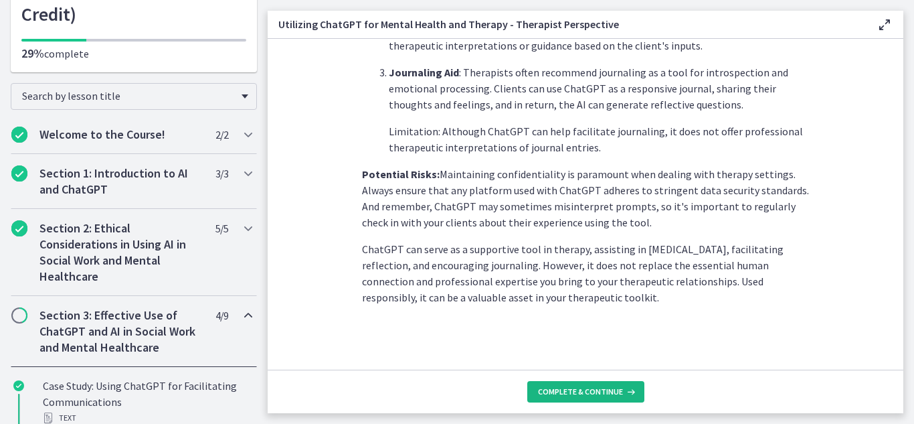
click at [618, 394] on span "Complete & continue" at bounding box center [580, 391] width 85 height 11
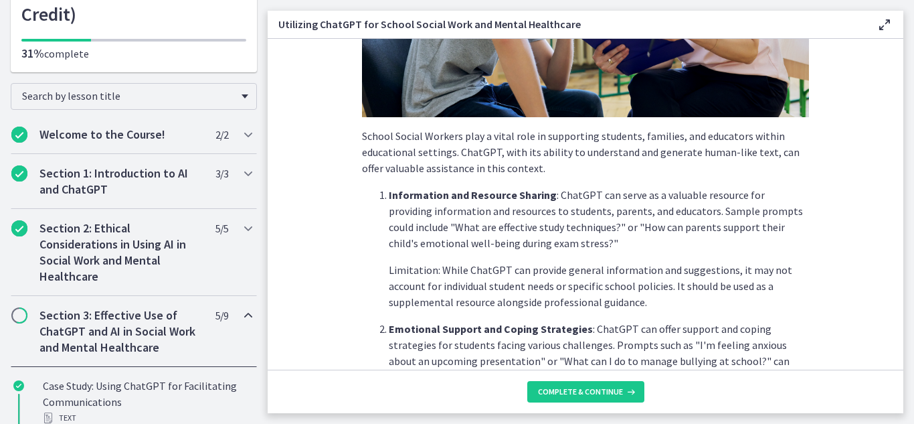
scroll to position [239, 0]
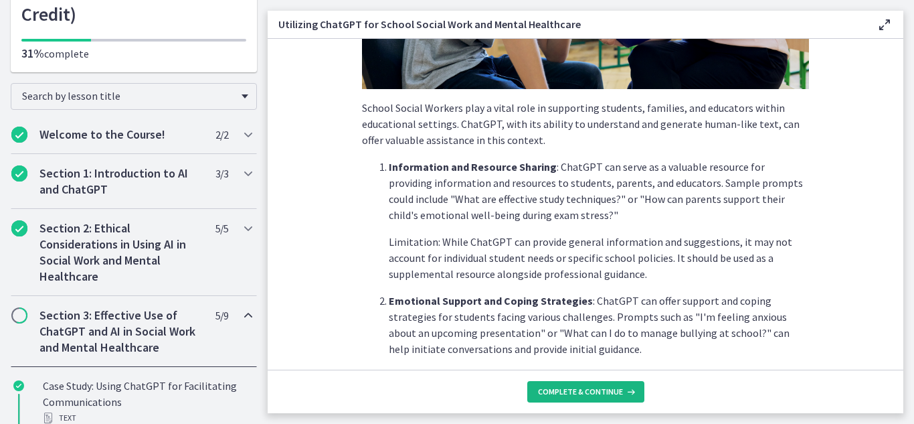
click at [582, 390] on span "Complete & continue" at bounding box center [580, 391] width 85 height 11
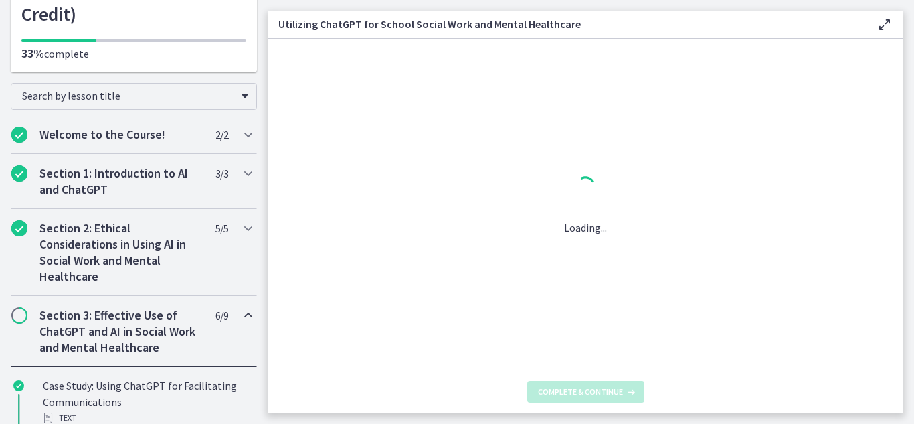
scroll to position [0, 0]
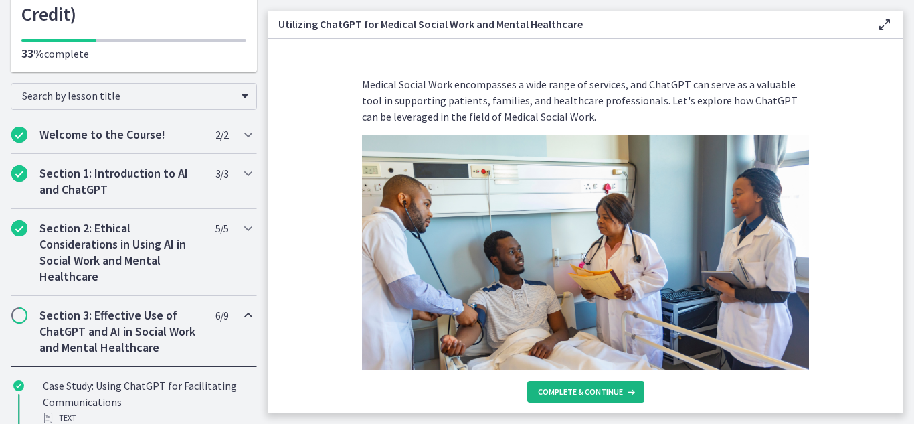
click at [587, 395] on span "Complete & continue" at bounding box center [580, 391] width 85 height 11
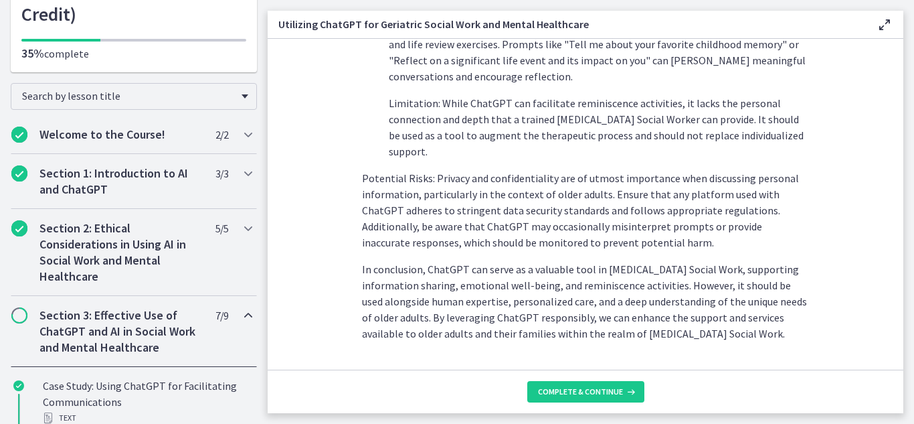
scroll to position [681, 0]
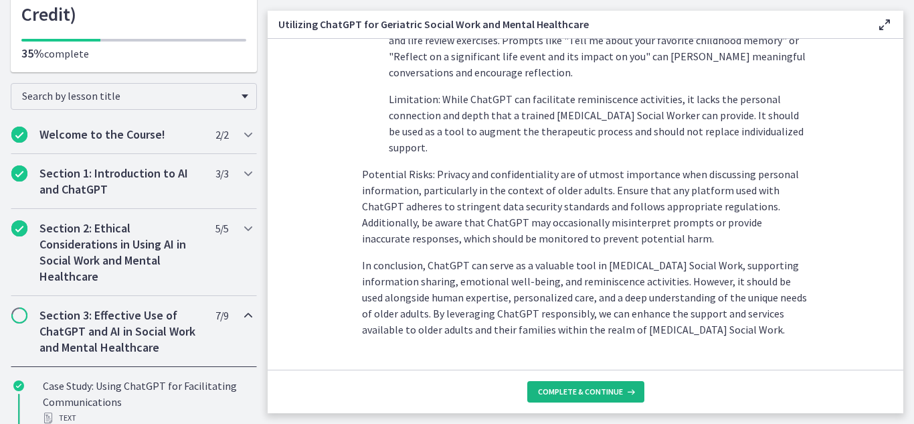
click at [613, 395] on span "Complete & continue" at bounding box center [580, 391] width 85 height 11
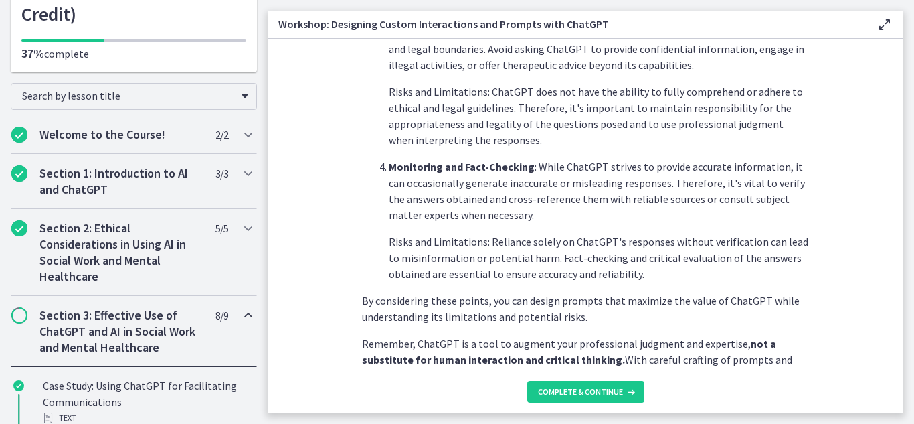
scroll to position [745, 0]
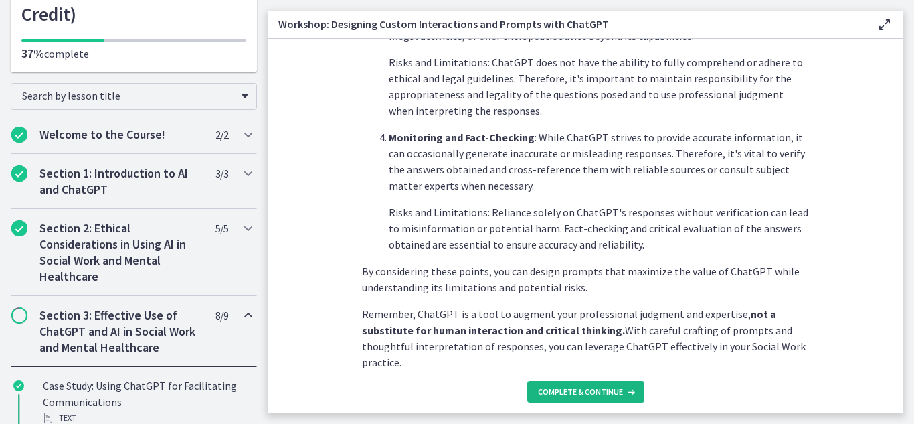
click at [616, 395] on span "Complete & continue" at bounding box center [580, 391] width 85 height 11
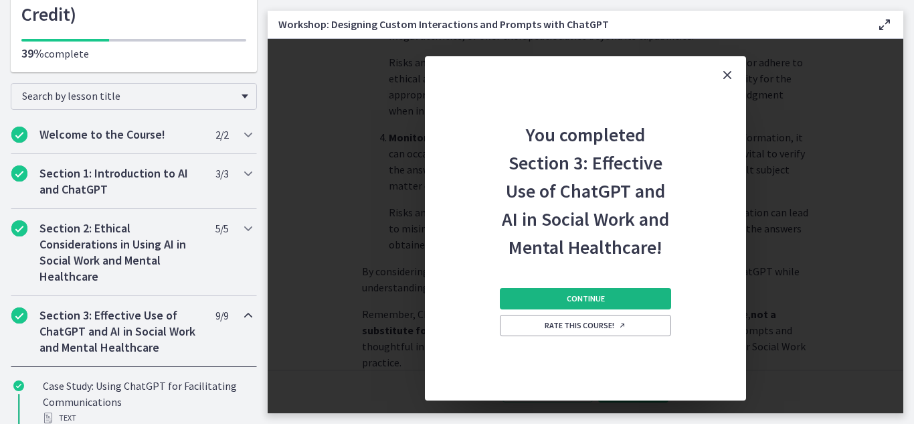
click at [568, 297] on span "Continue" at bounding box center [586, 298] width 38 height 11
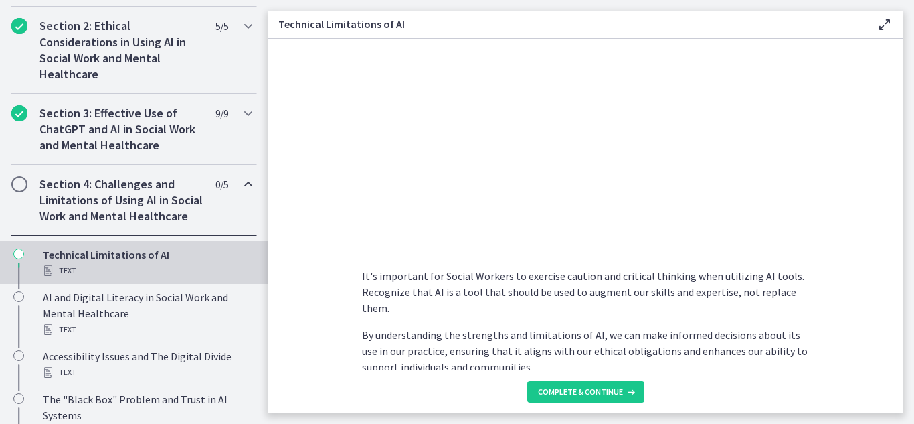
scroll to position [1022, 0]
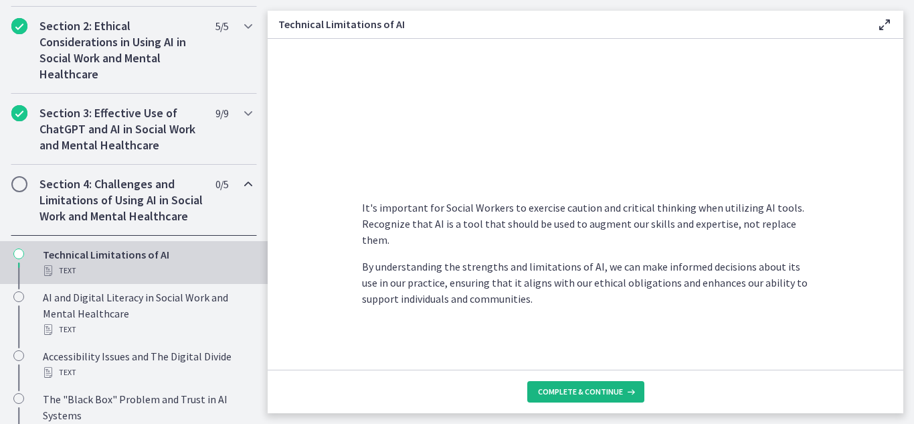
click at [629, 395] on icon at bounding box center [629, 391] width 13 height 11
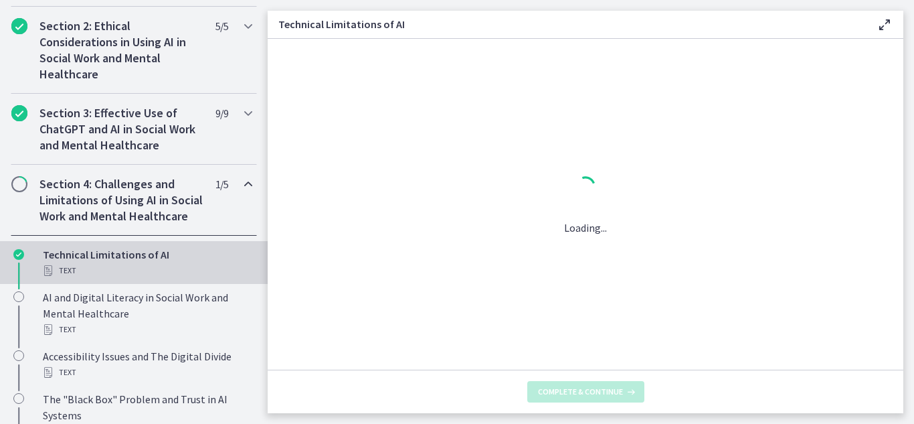
scroll to position [0, 0]
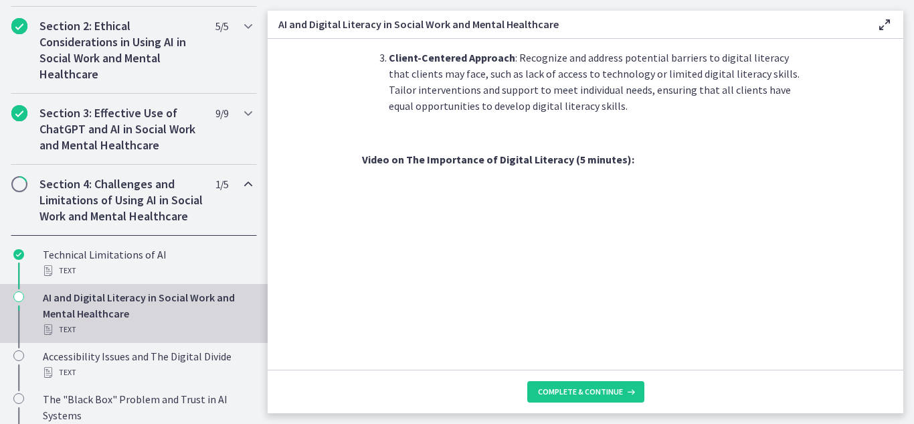
scroll to position [1097, 0]
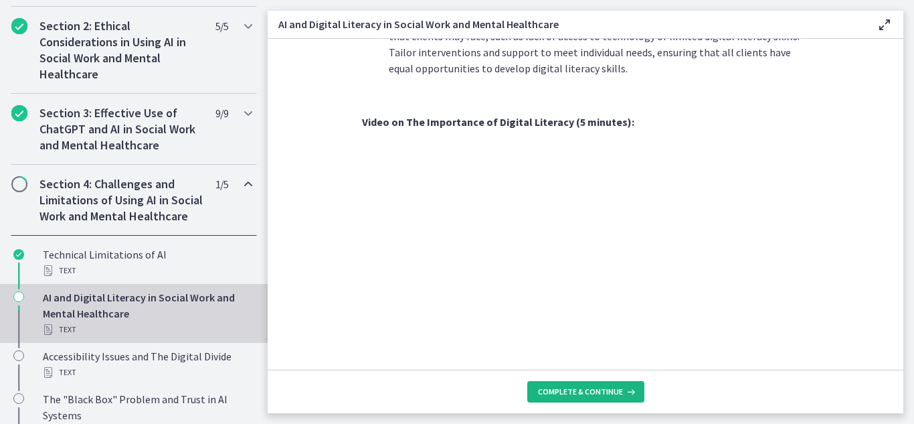
click at [620, 395] on span "Complete & continue" at bounding box center [580, 391] width 85 height 11
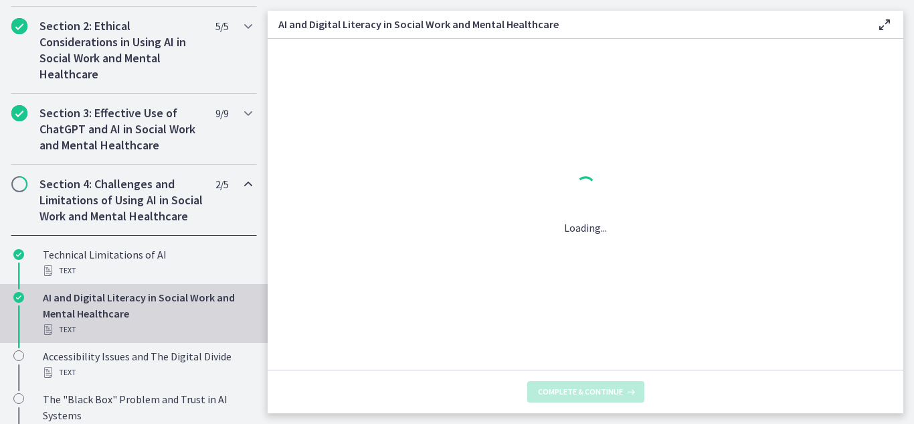
scroll to position [0, 0]
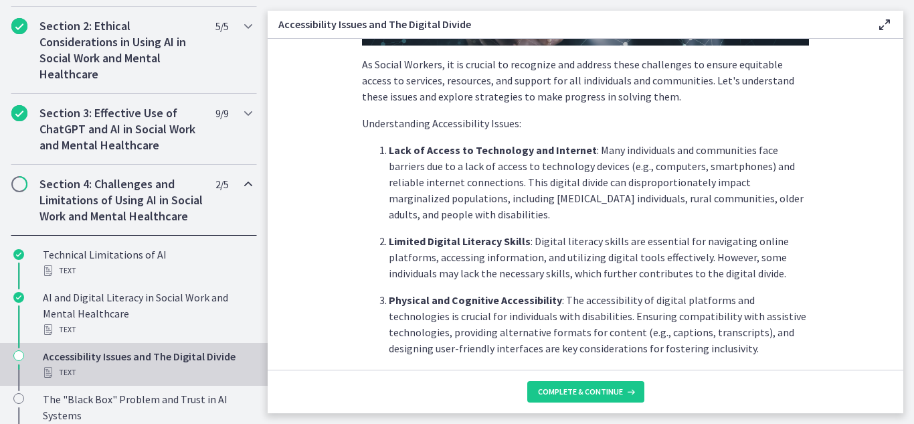
scroll to position [860, 0]
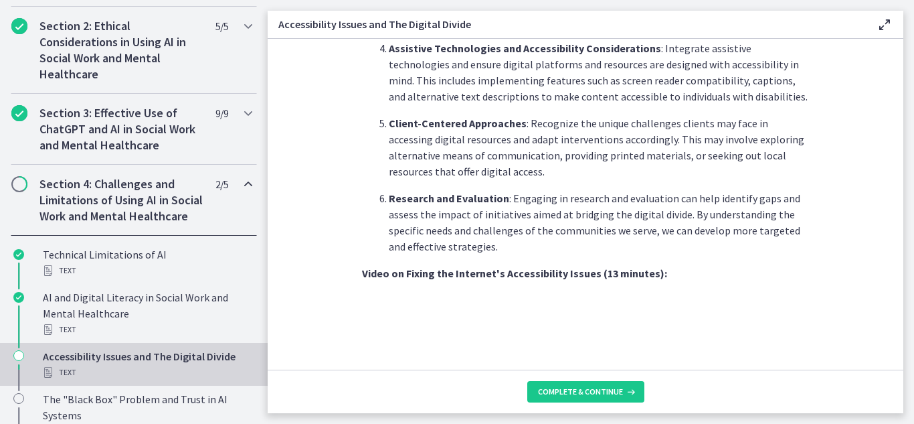
click at [891, 263] on section "As Social Workers, it is crucial to recognize and address these challenges to e…" at bounding box center [586, 204] width 636 height 331
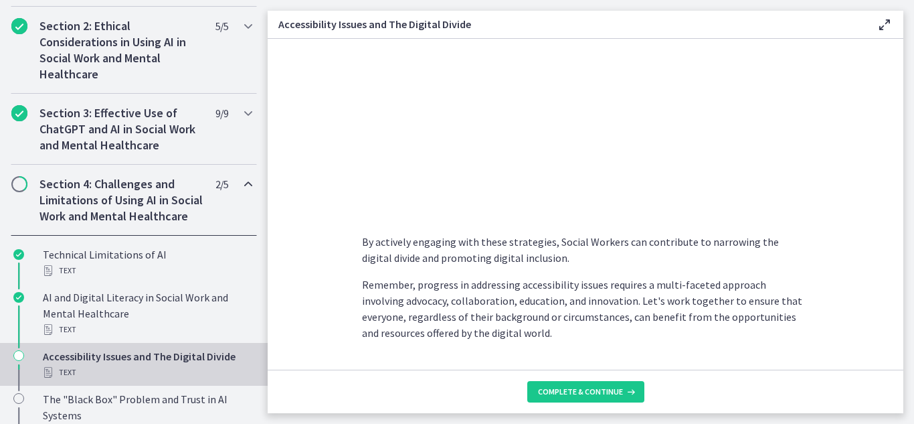
scroll to position [1210, 0]
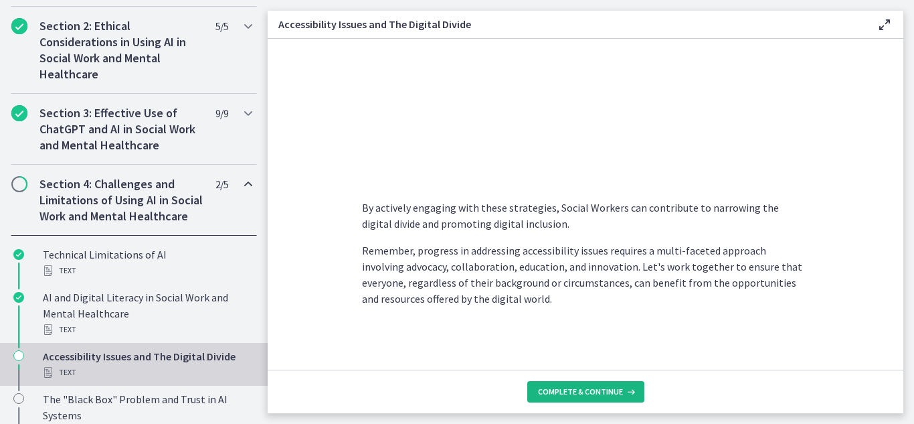
click at [614, 393] on span "Complete & continue" at bounding box center [580, 391] width 85 height 11
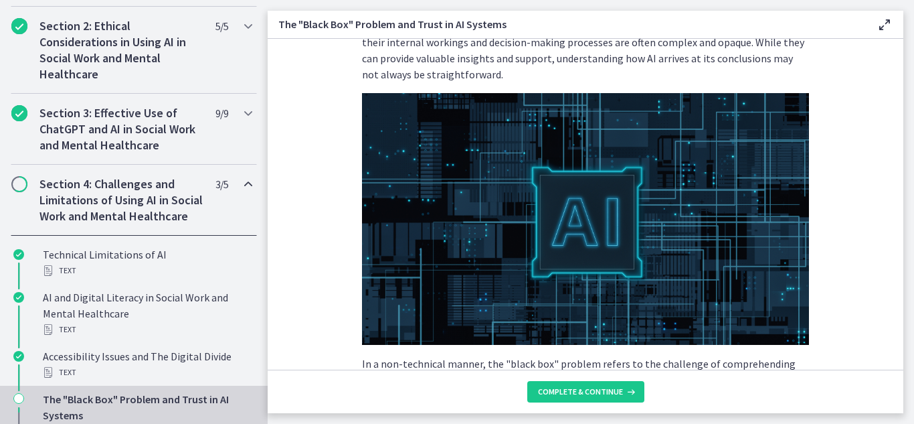
scroll to position [114, 0]
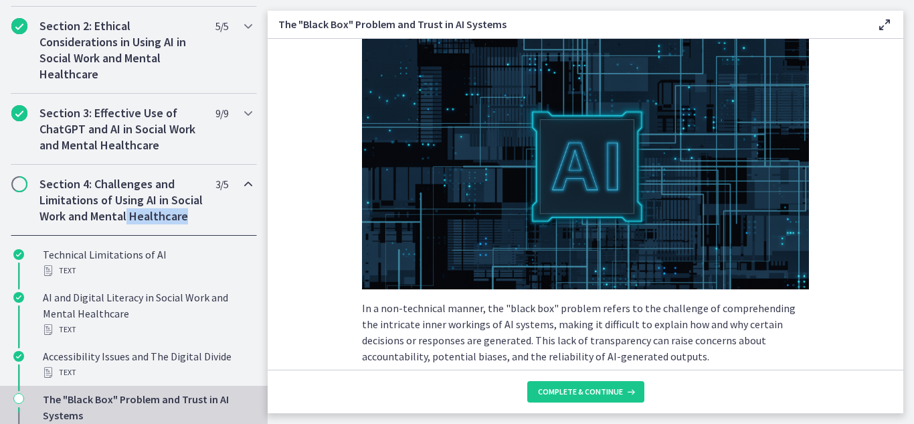
drag, startPoint x: 257, startPoint y: 213, endPoint x: 257, endPoint y: 231, distance: 17.4
click at [257, 231] on div "Section 4: Challenges and Limitations of Using AI in Social Work and Mental Hea…" at bounding box center [134, 200] width 268 height 71
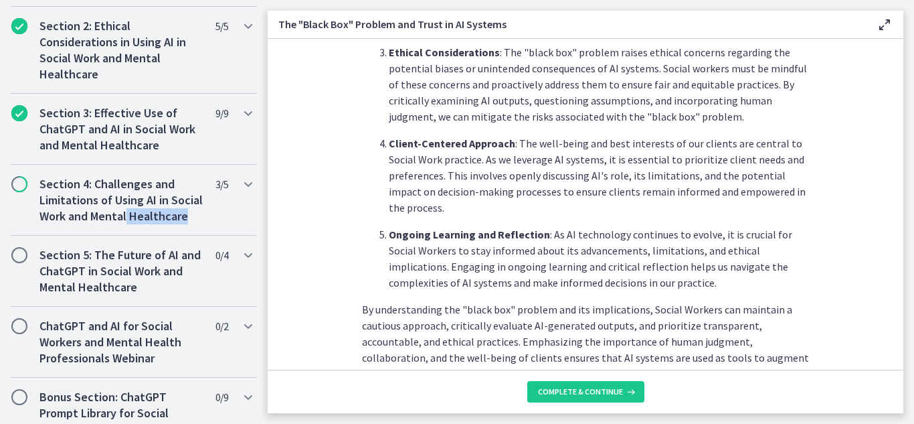
scroll to position [644, 0]
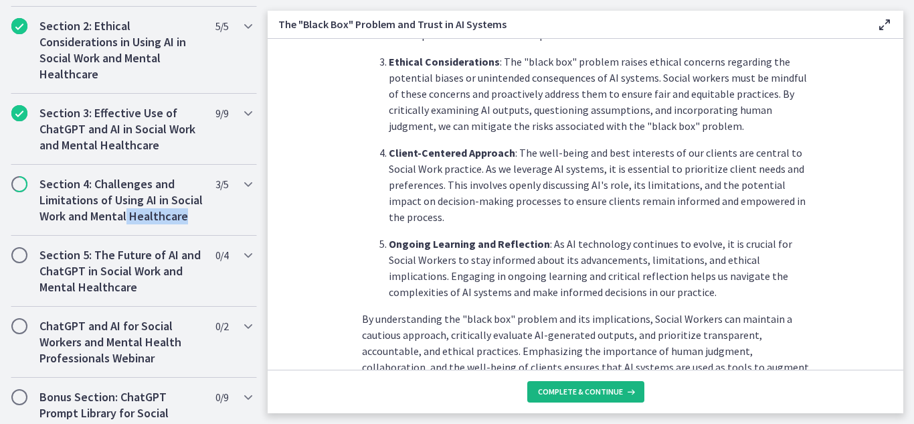
click at [632, 393] on icon at bounding box center [629, 391] width 13 height 11
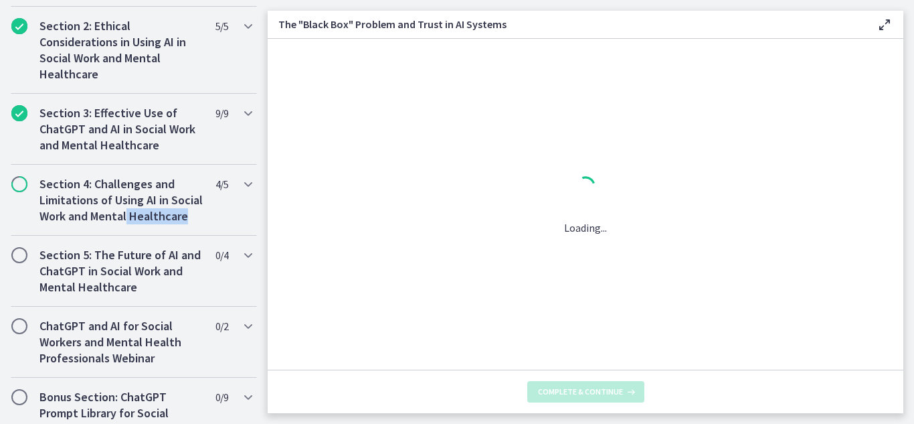
scroll to position [0, 0]
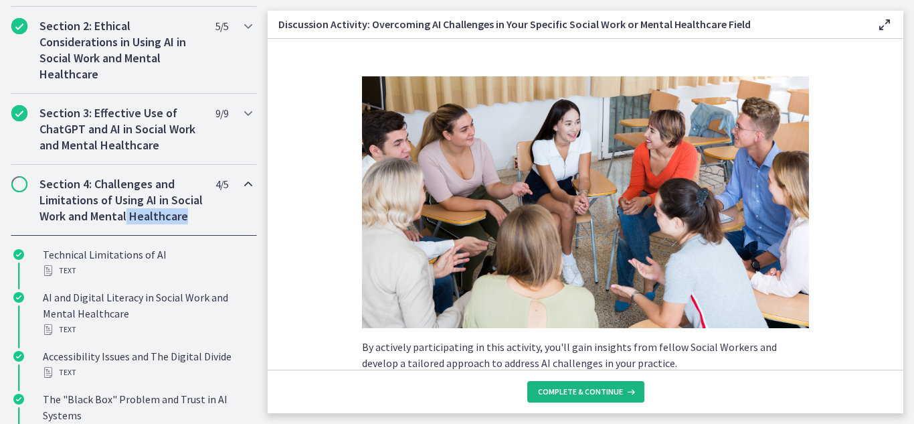
click at [626, 388] on icon at bounding box center [629, 391] width 13 height 11
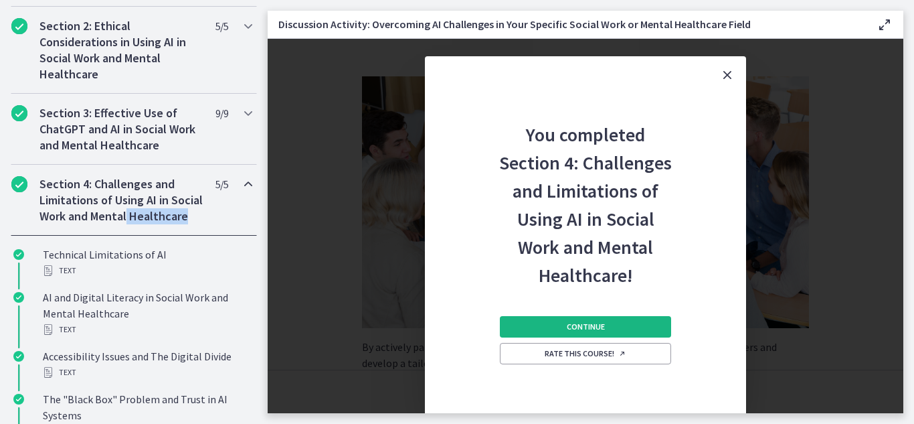
click at [597, 324] on span "Continue" at bounding box center [586, 326] width 38 height 11
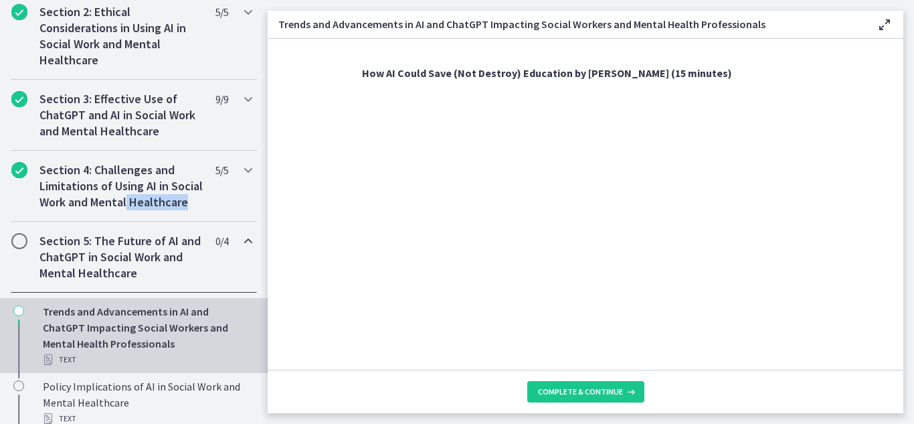
scroll to position [379, 0]
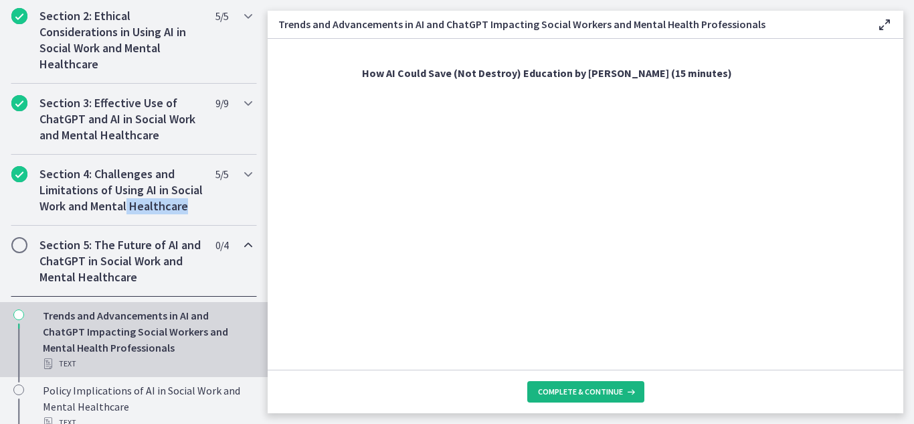
click at [601, 395] on span "Complete & continue" at bounding box center [580, 391] width 85 height 11
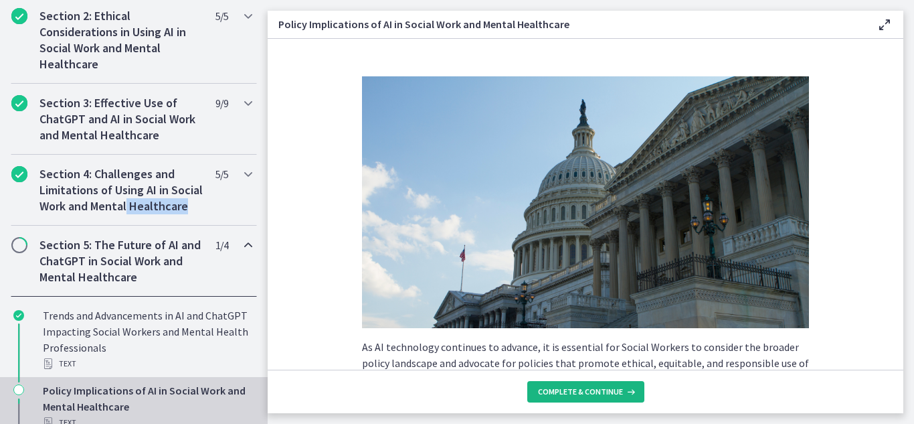
click at [626, 392] on icon at bounding box center [629, 391] width 13 height 11
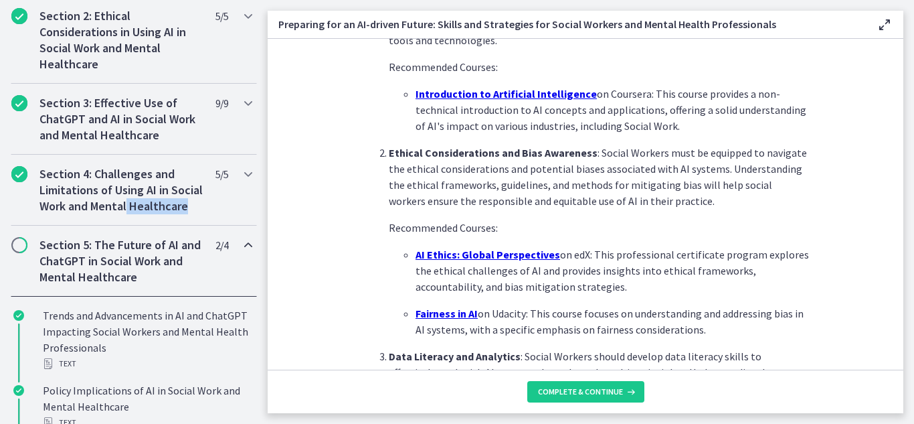
scroll to position [436, 0]
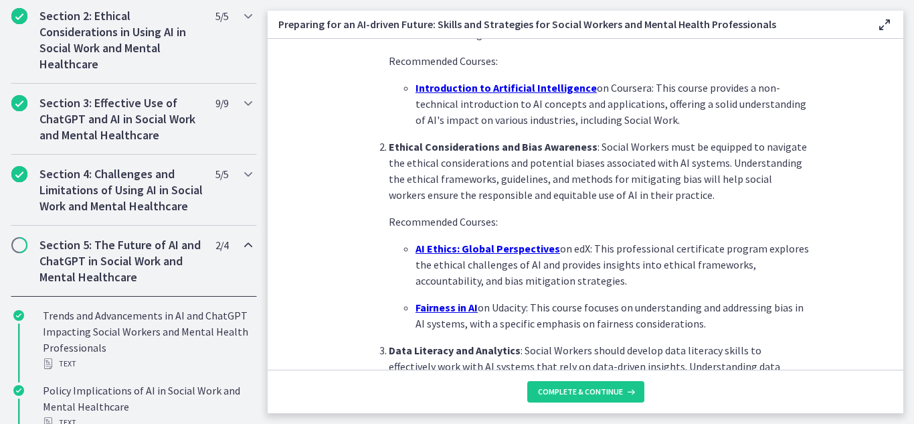
click at [476, 96] on p "Introduction to Artificial Intelligence on Coursera: This course provides a non…" at bounding box center [611, 104] width 393 height 48
click at [478, 92] on u "Introduction to Artificial Intelligence" at bounding box center [505, 87] width 181 height 13
click at [458, 264] on p "AI Ethics: Global Perspectives on edX: This professional certificate program ex…" at bounding box center [611, 264] width 393 height 48
click at [456, 250] on u "AI Ethics: Global Perspectives" at bounding box center [487, 248] width 145 height 13
click at [468, 248] on u "AI Ethics: Global Perspectives" at bounding box center [487, 248] width 145 height 13
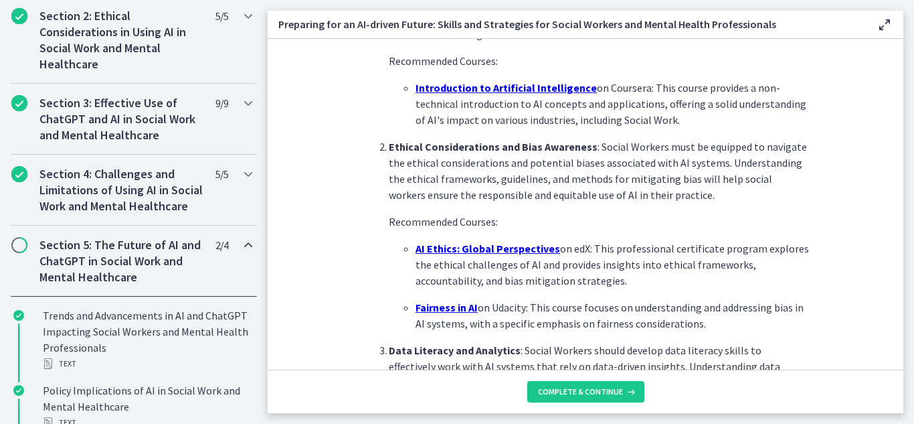
click at [433, 310] on u "Fairness in AI" at bounding box center [446, 306] width 62 height 13
click at [623, 387] on icon at bounding box center [629, 391] width 13 height 11
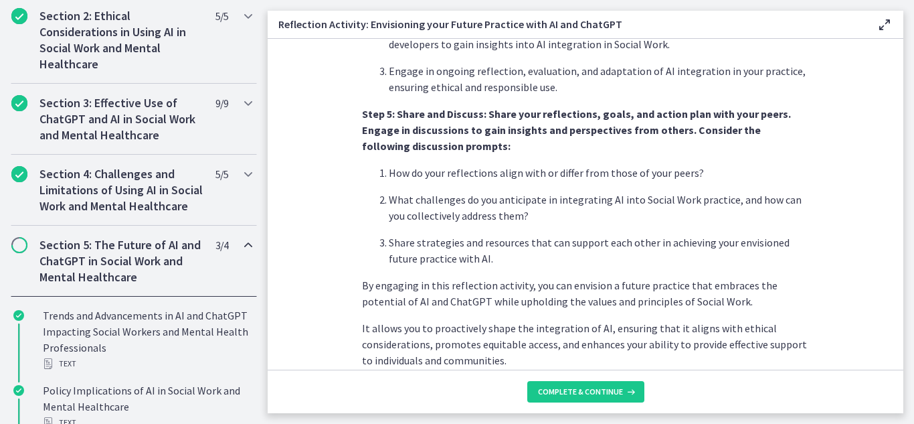
scroll to position [1200, 0]
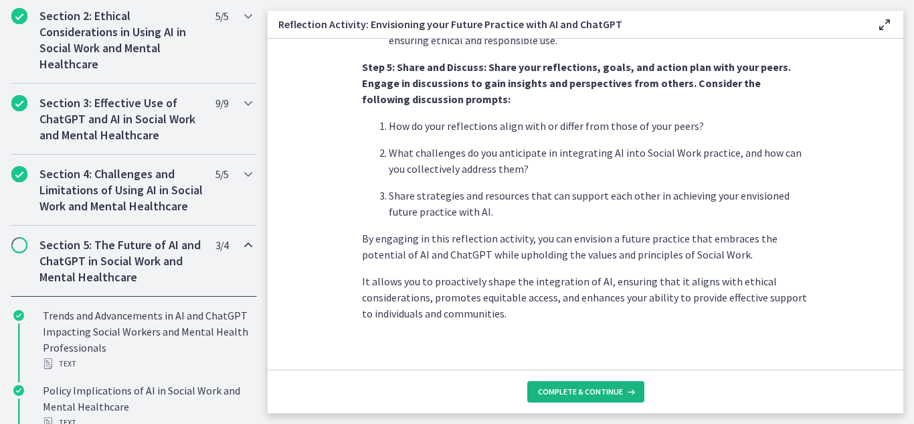
drag, startPoint x: 618, startPoint y: 386, endPoint x: 621, endPoint y: 393, distance: 8.1
click at [621, 393] on div "Complete & continue" at bounding box center [587, 391] width 98 height 11
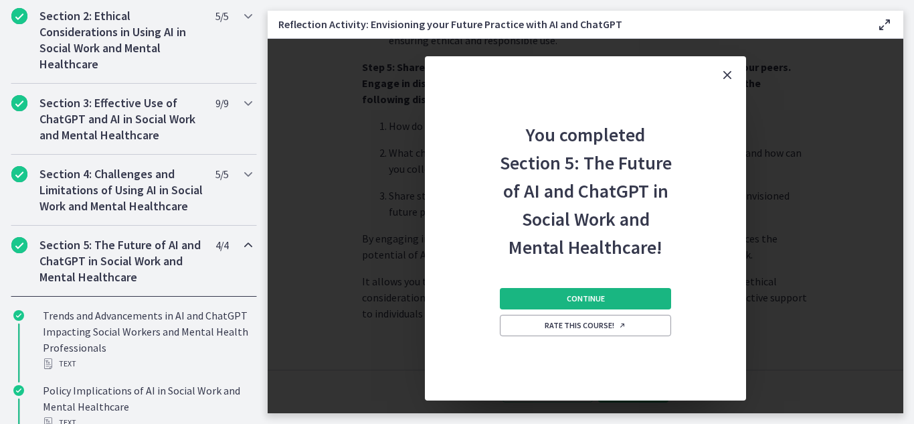
click at [601, 302] on span "Continue" at bounding box center [586, 298] width 38 height 11
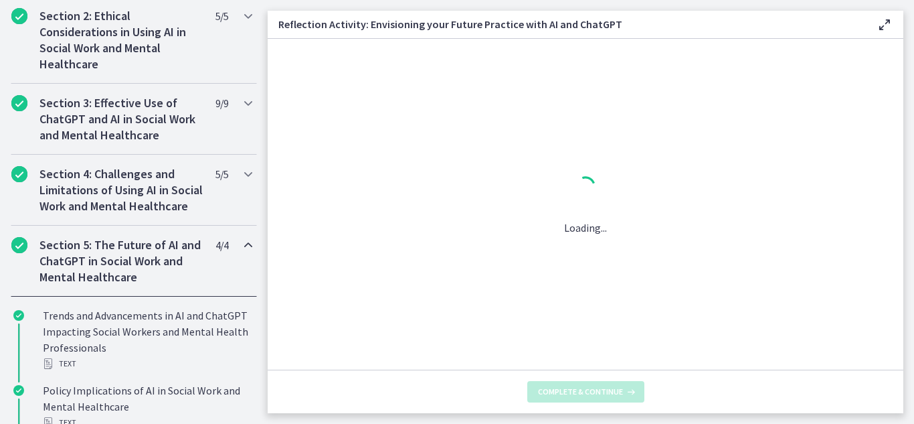
scroll to position [0, 0]
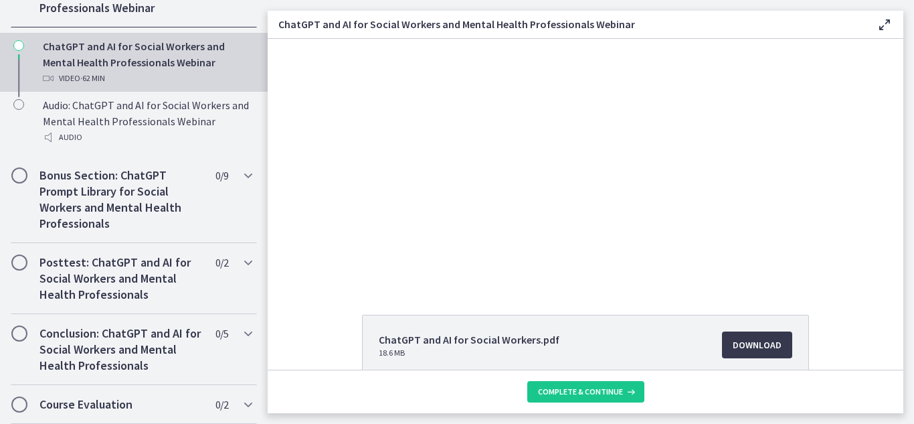
scroll to position [735, 0]
drag, startPoint x: 254, startPoint y: 288, endPoint x: 252, endPoint y: 266, distance: 21.6
click at [252, 266] on div "Posttest: ChatGPT and AI for Social Workers and Mental Health Professionals 0 /…" at bounding box center [134, 278] width 268 height 71
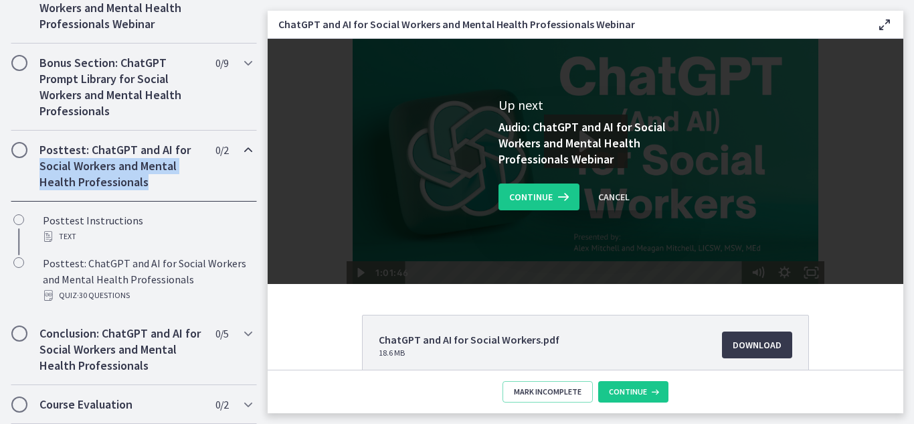
scroll to position [0, 0]
click at [773, 345] on span "Download Opens in a new window" at bounding box center [757, 345] width 49 height 16
